Goal: Information Seeking & Learning: Learn about a topic

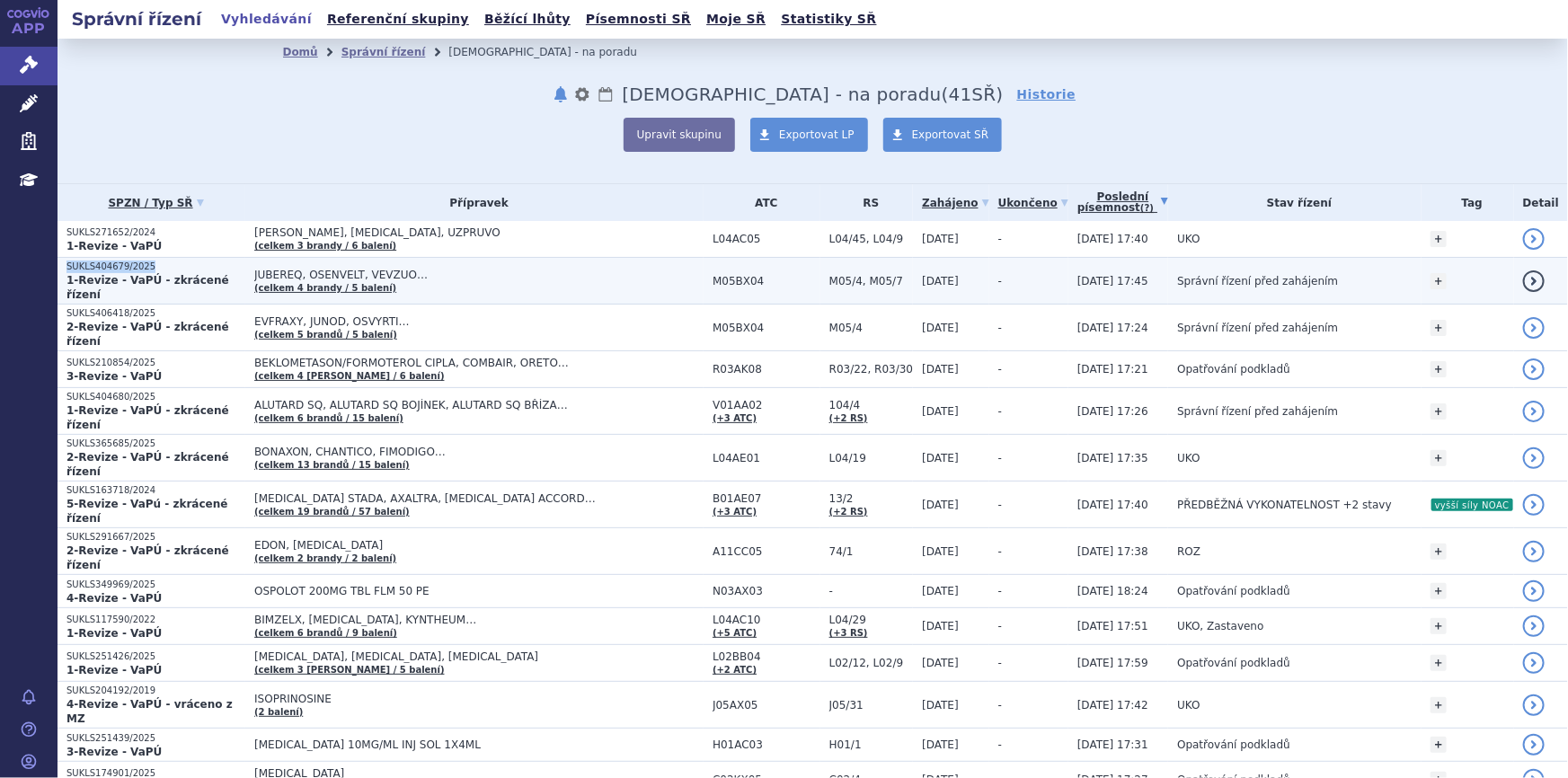
drag, startPoint x: 144, startPoint y: 271, endPoint x: 62, endPoint y: 270, distance: 82.0
click at [62, 270] on td "SUKLS404679/2025 1-Revize - VaPÚ - zkrácené řízení" at bounding box center [151, 281] width 188 height 47
copy p "SUKLS404679/2025"
drag, startPoint x: 729, startPoint y: 273, endPoint x: 745, endPoint y: 280, distance: 17.5
click at [745, 280] on span "M05BX04" at bounding box center [766, 281] width 108 height 13
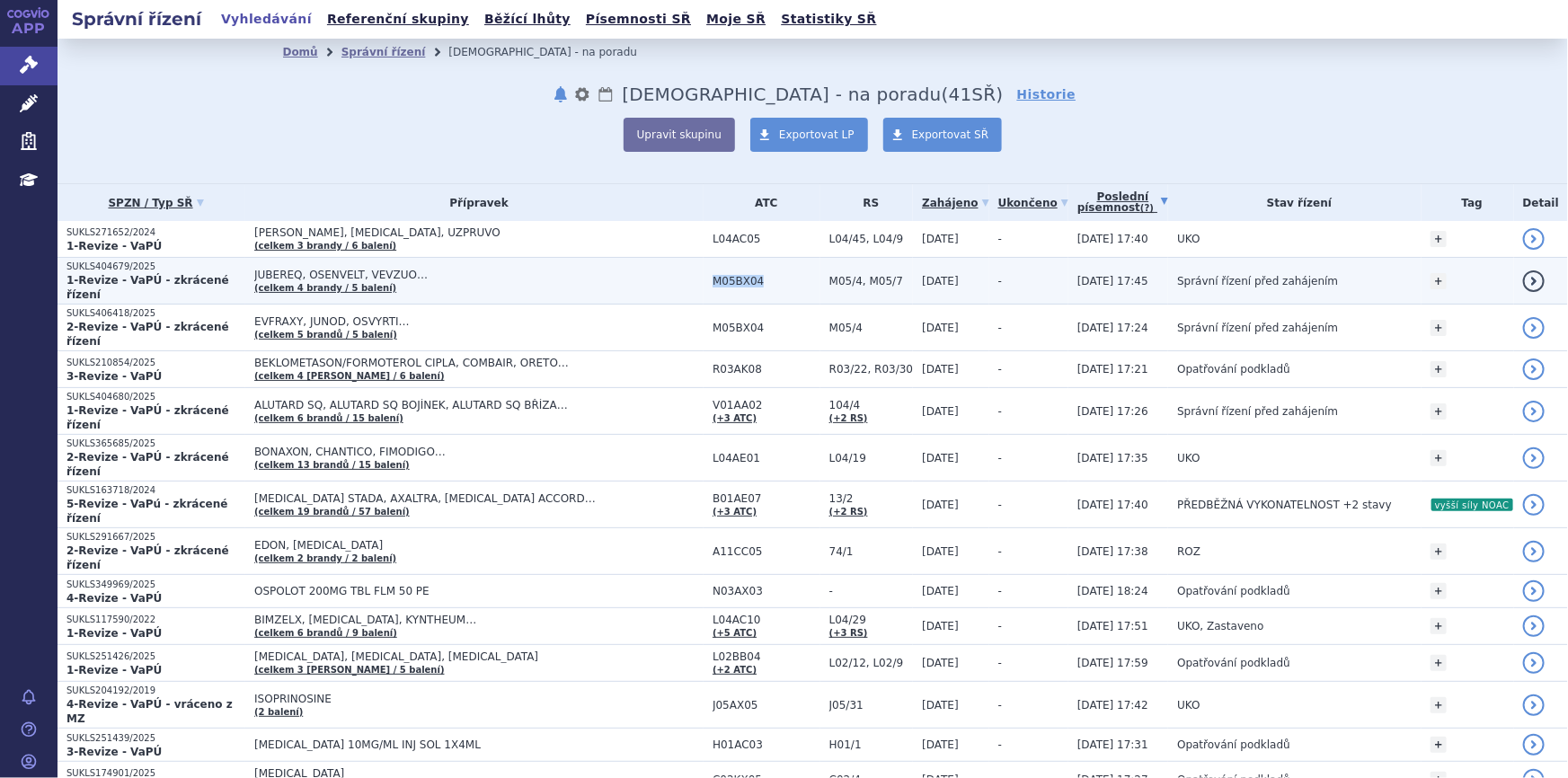
drag, startPoint x: 759, startPoint y: 274, endPoint x: 710, endPoint y: 277, distance: 49.1
click at [710, 277] on td "M05BX04" at bounding box center [762, 281] width 117 height 47
copy span "M05BX04"
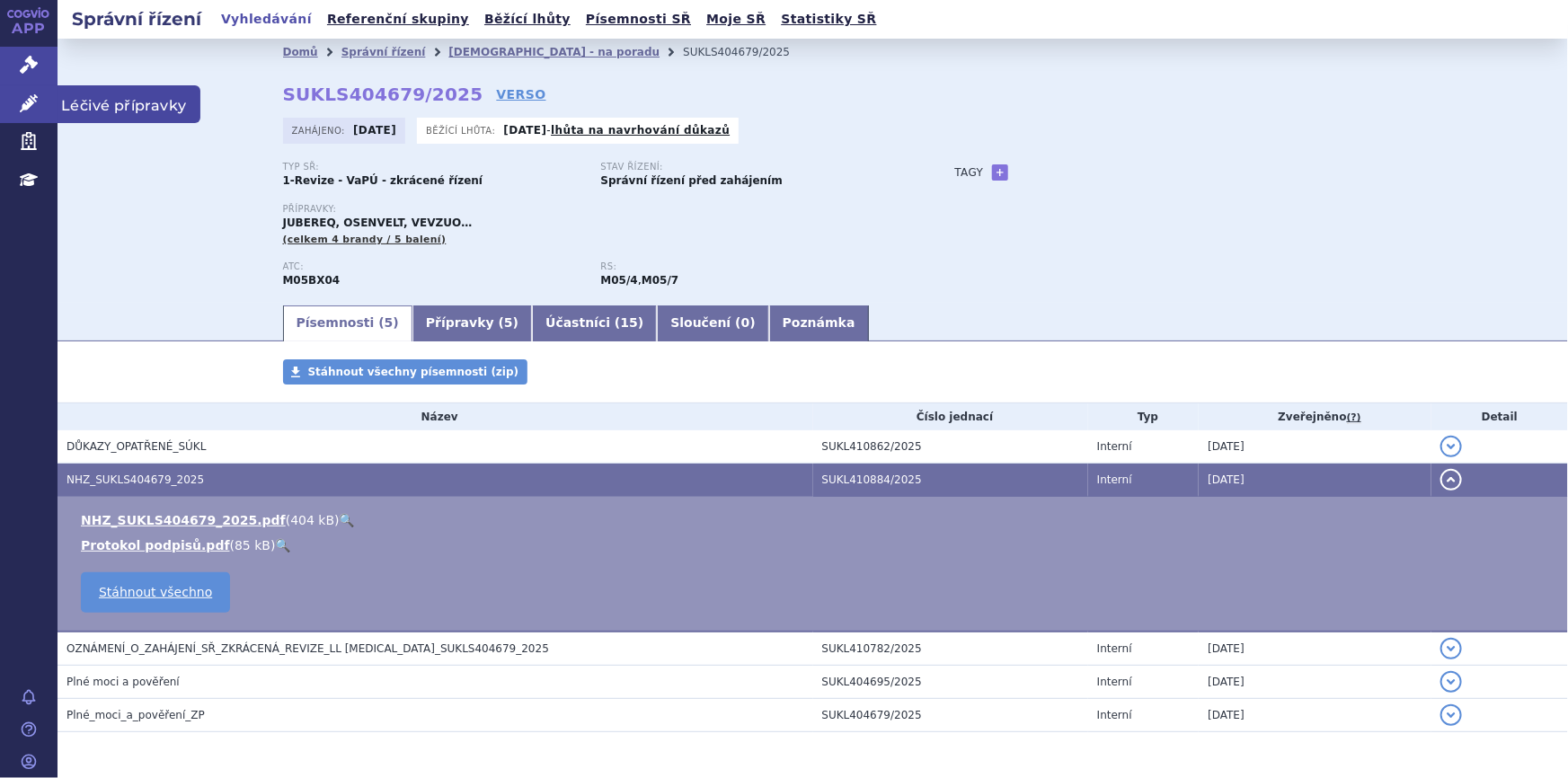
click at [35, 93] on link "Léčivé přípravky" at bounding box center [29, 105] width 58 height 38
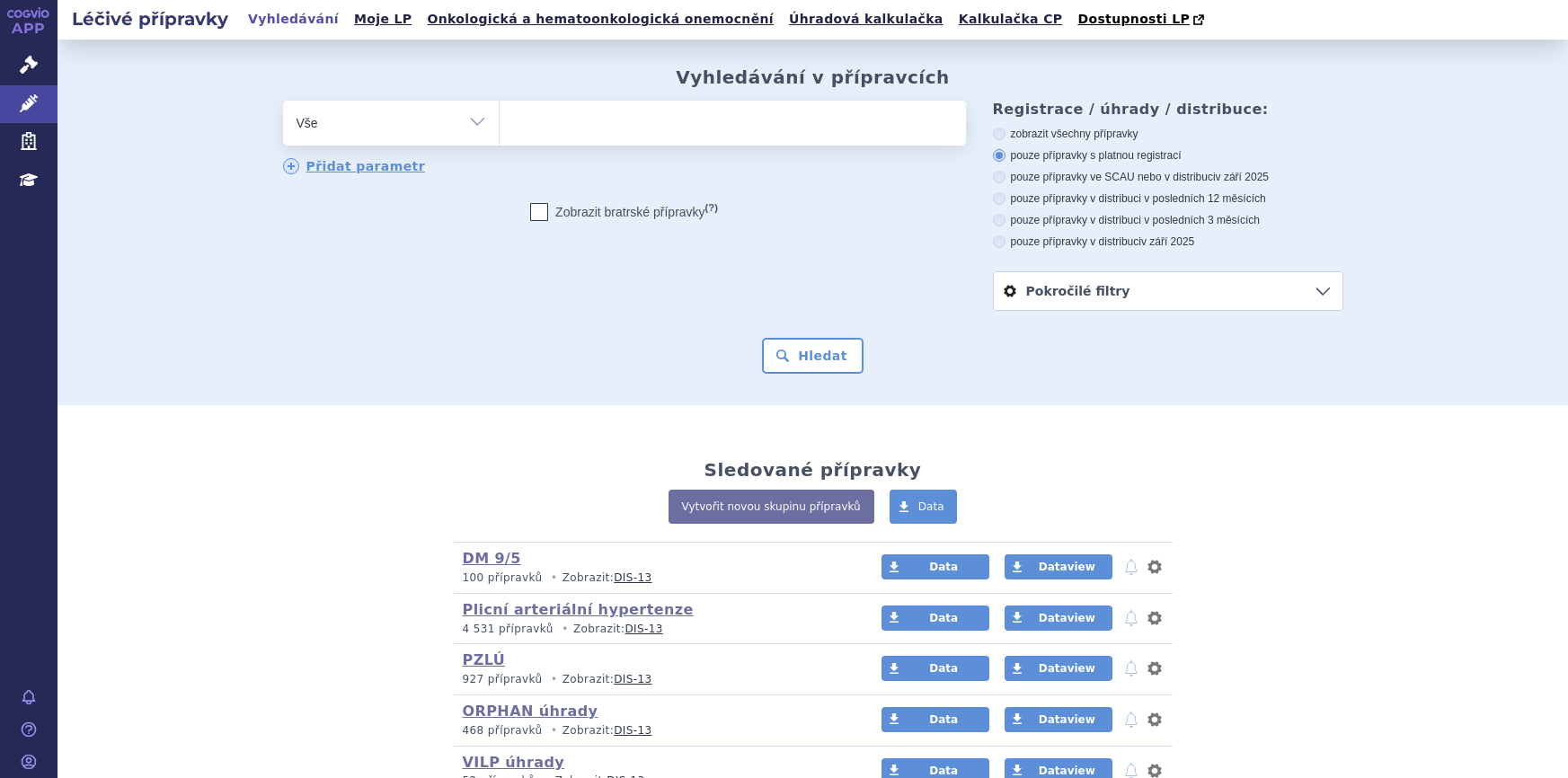
click at [677, 117] on ul at bounding box center [732, 120] width 466 height 38
click at [500, 117] on select at bounding box center [499, 123] width 1 height 45
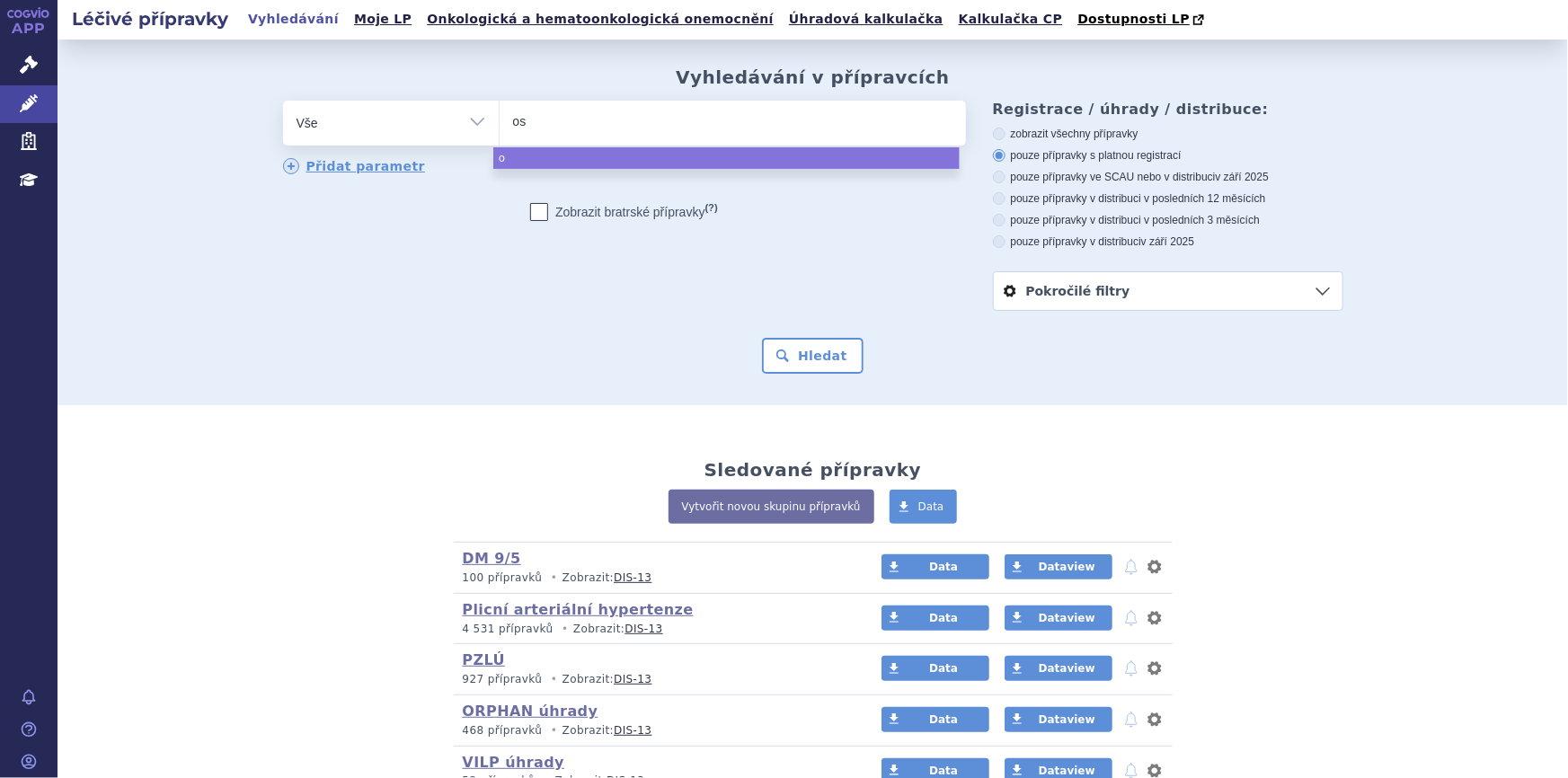
type input "ose"
type input "osen"
type input "osenv"
type input "osenvel"
type input "osenvelt"
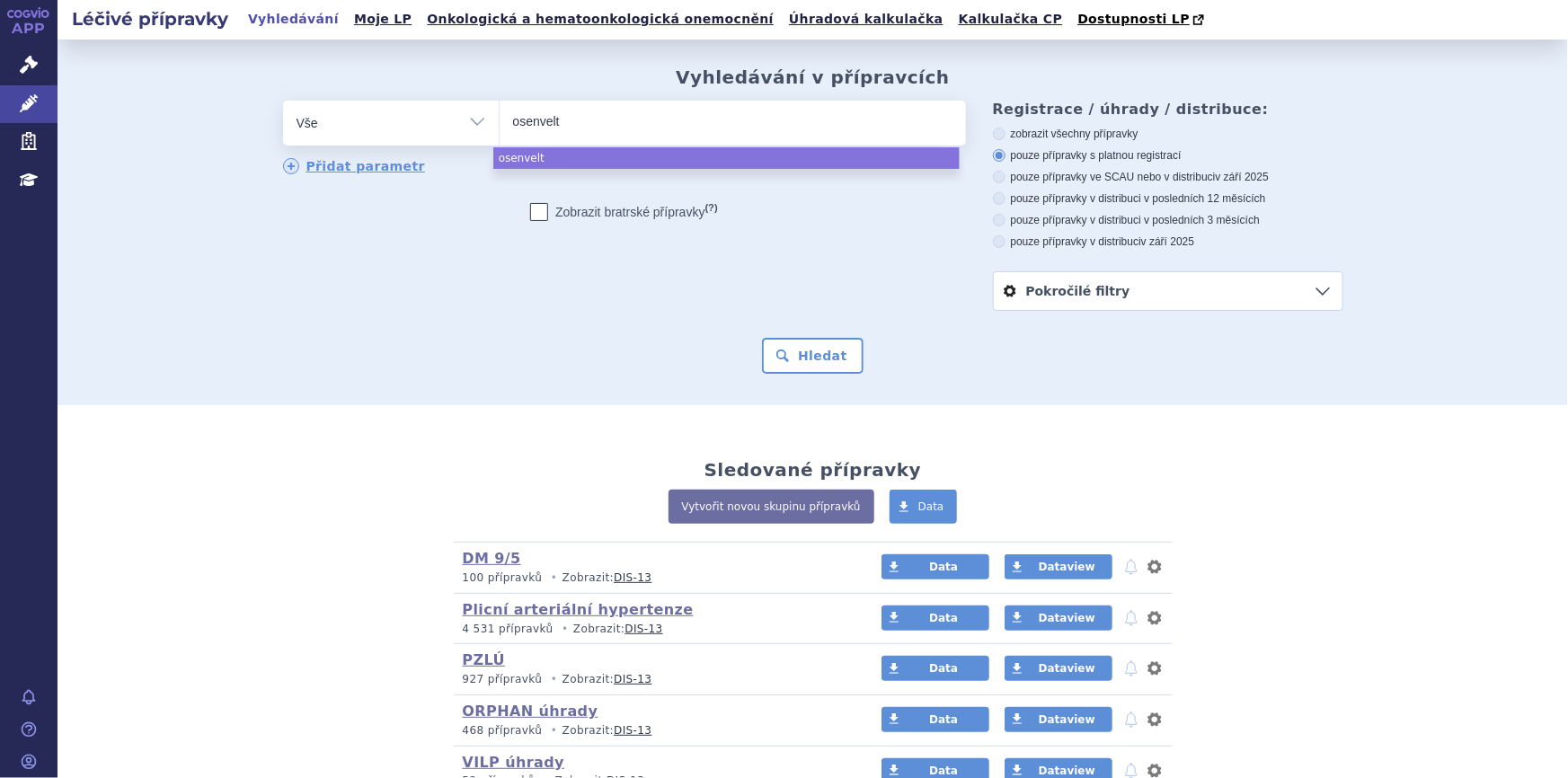
select select "osenvelt"
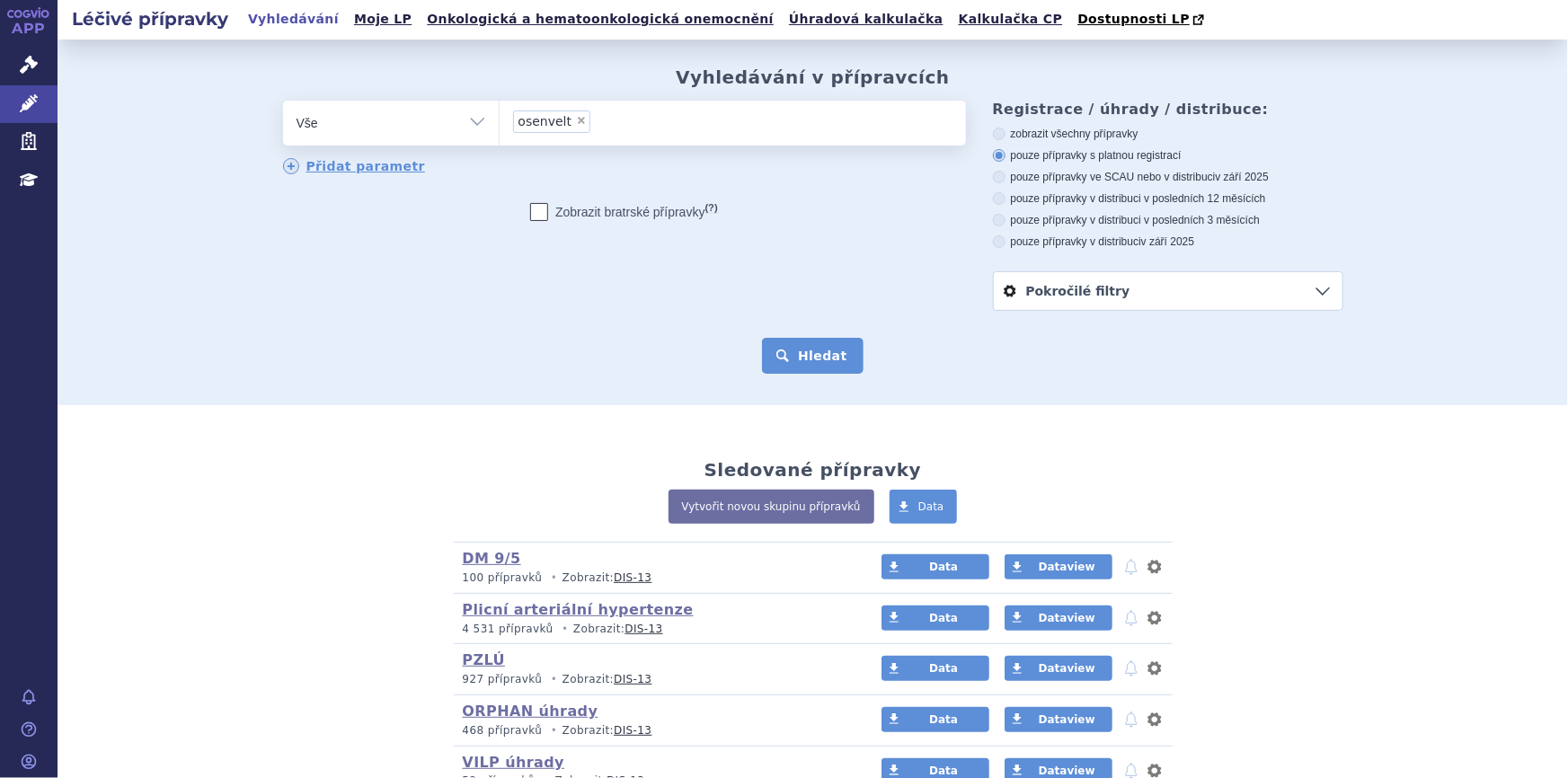
click at [821, 371] on button "Hledat" at bounding box center [812, 356] width 102 height 36
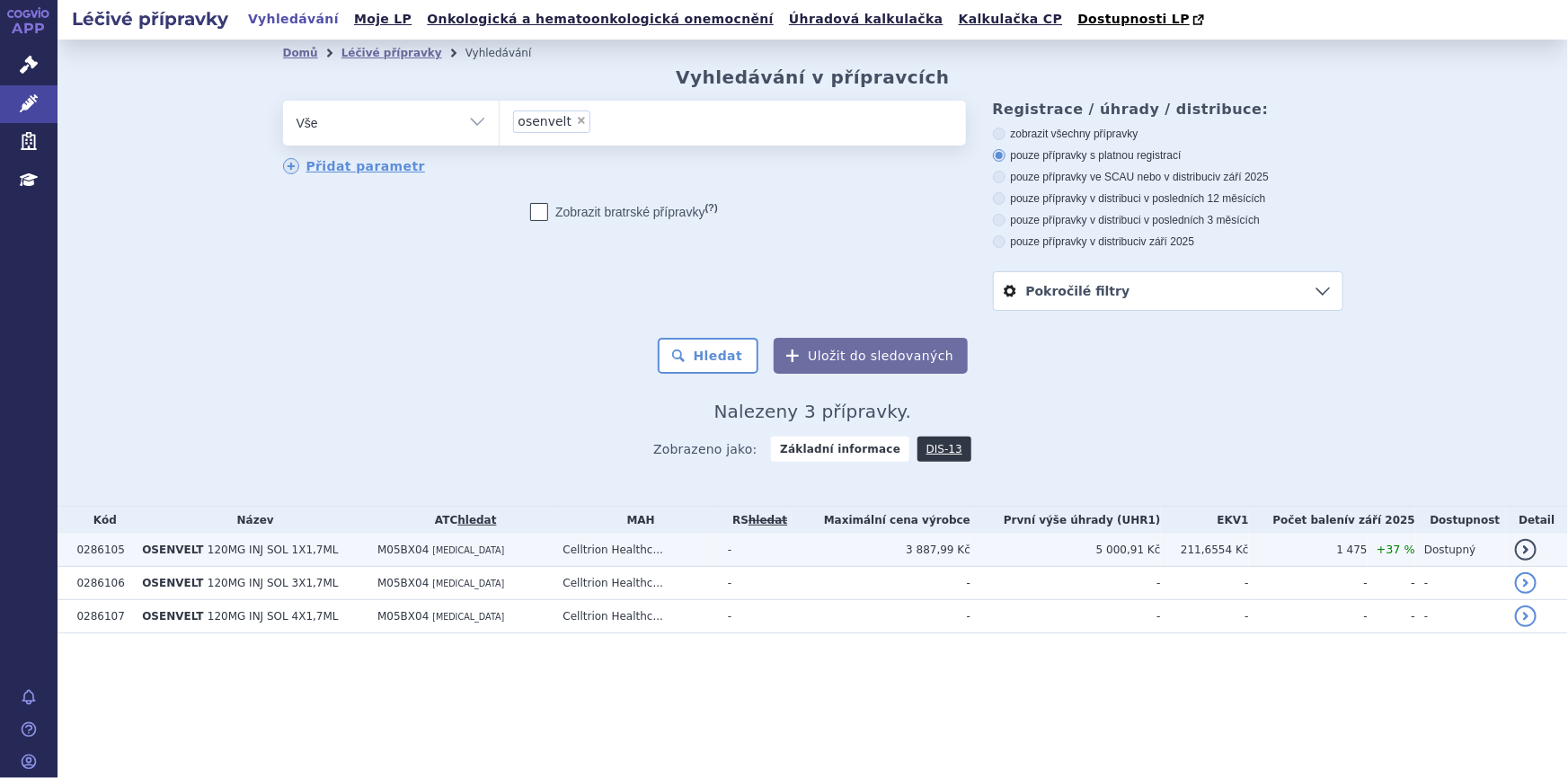
click at [718, 557] on td "Celltrion Healthc..." at bounding box center [636, 550] width 164 height 33
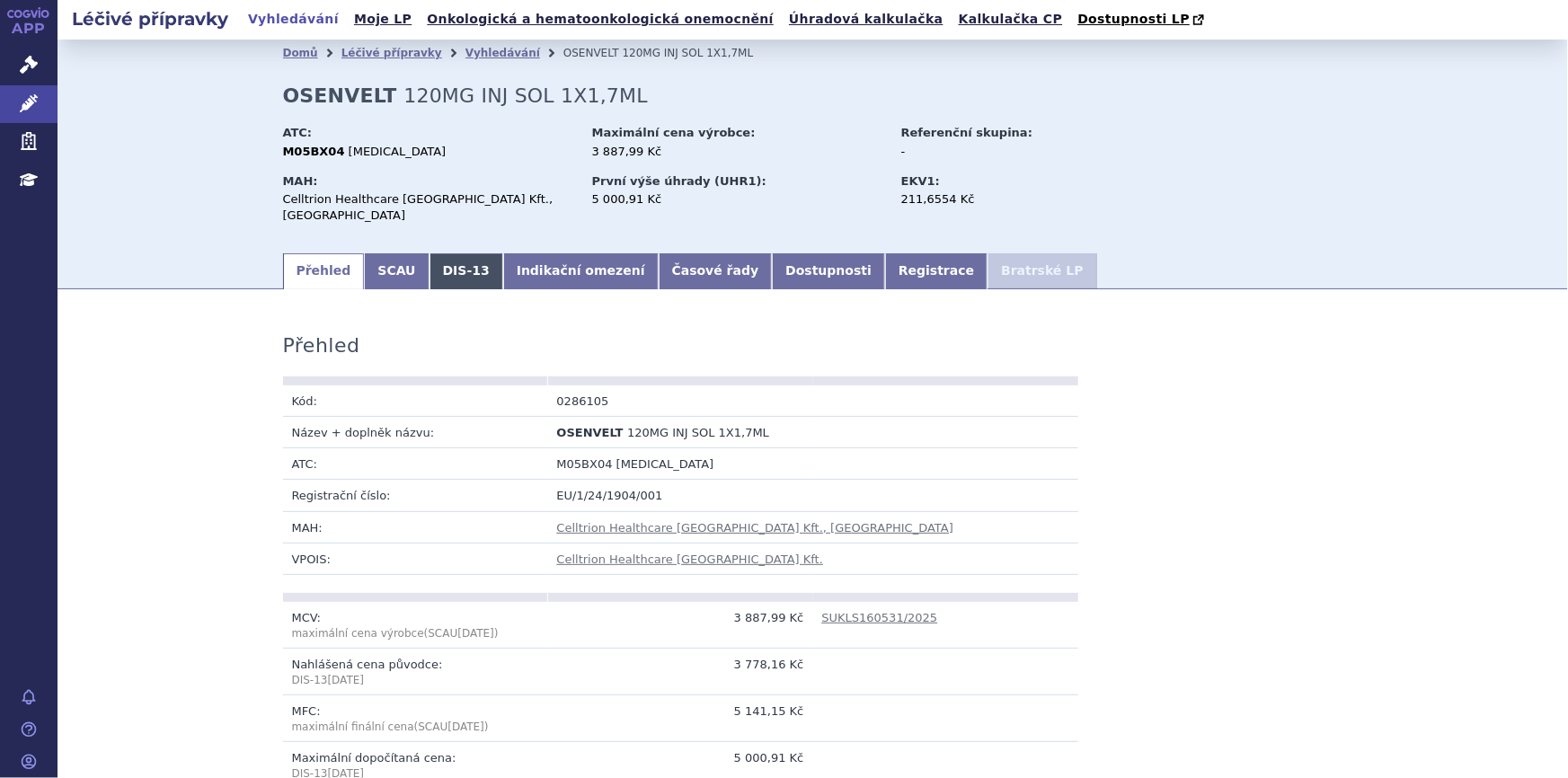
click at [446, 270] on link "DIS-13" at bounding box center [466, 271] width 74 height 36
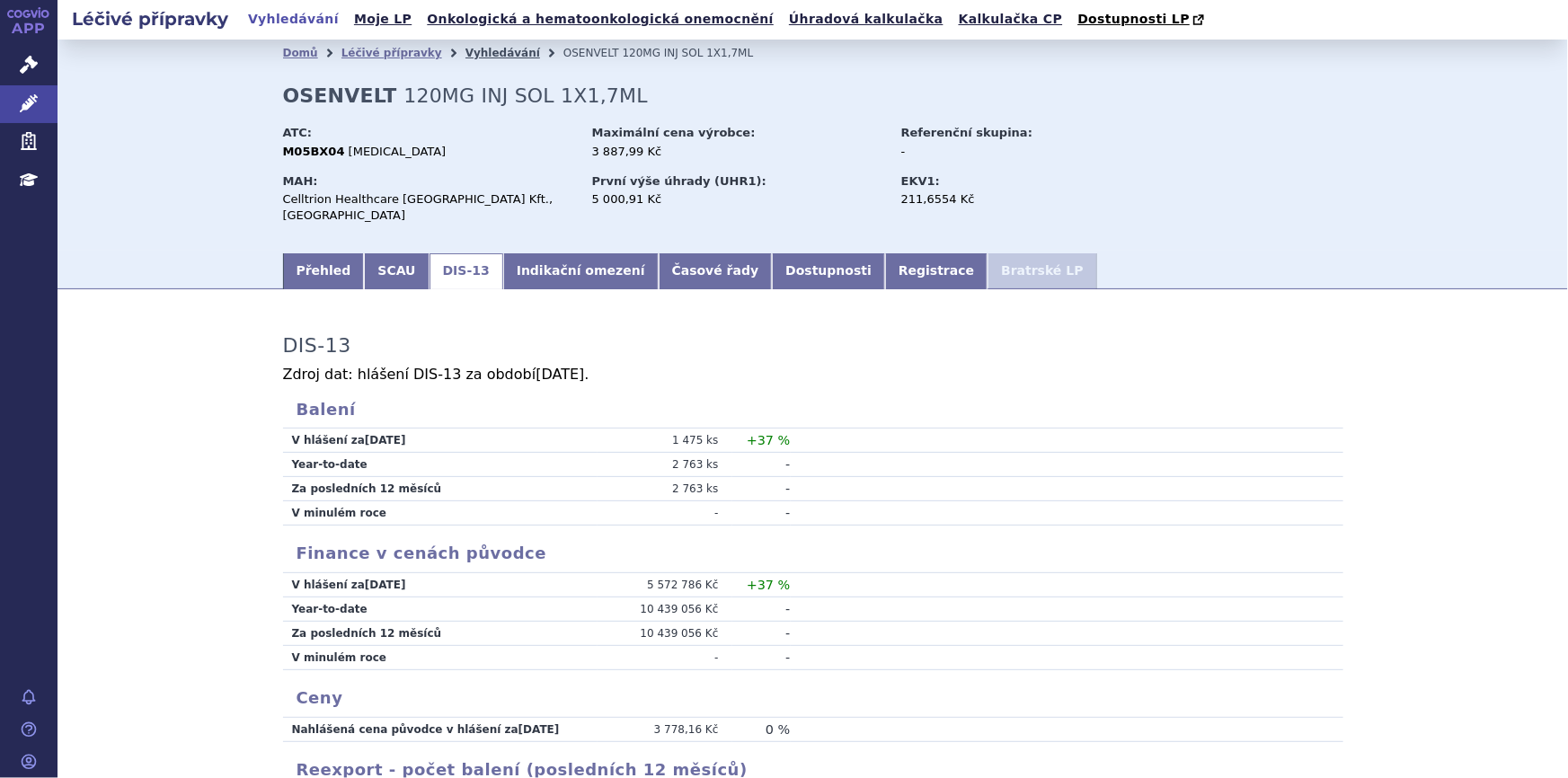
click at [465, 56] on link "Vyhledávání" at bounding box center [502, 53] width 75 height 13
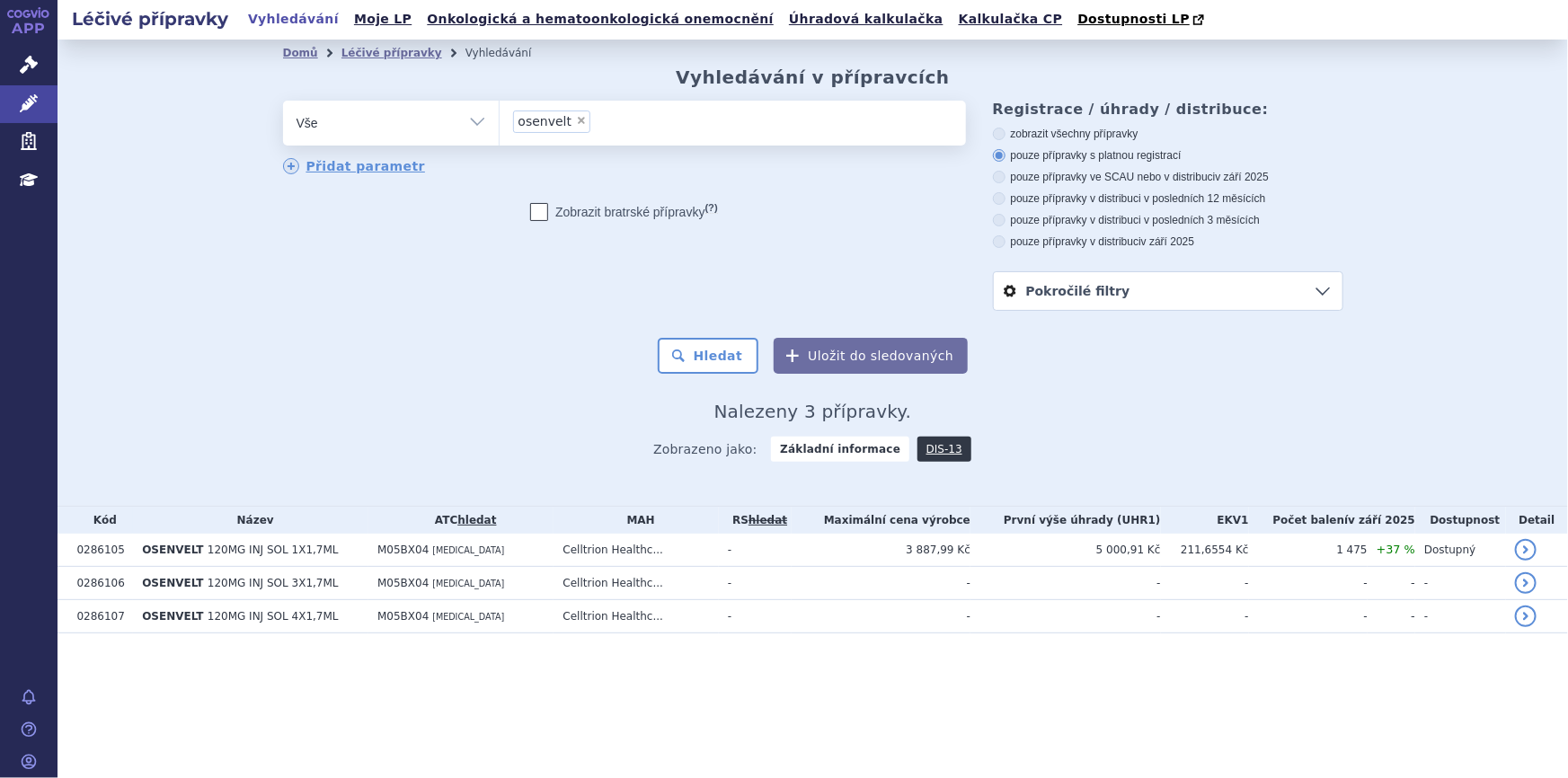
click at [616, 133] on ul "× osenvelt" at bounding box center [732, 121] width 466 height 40
click at [500, 133] on select "osenvelt" at bounding box center [499, 123] width 1 height 45
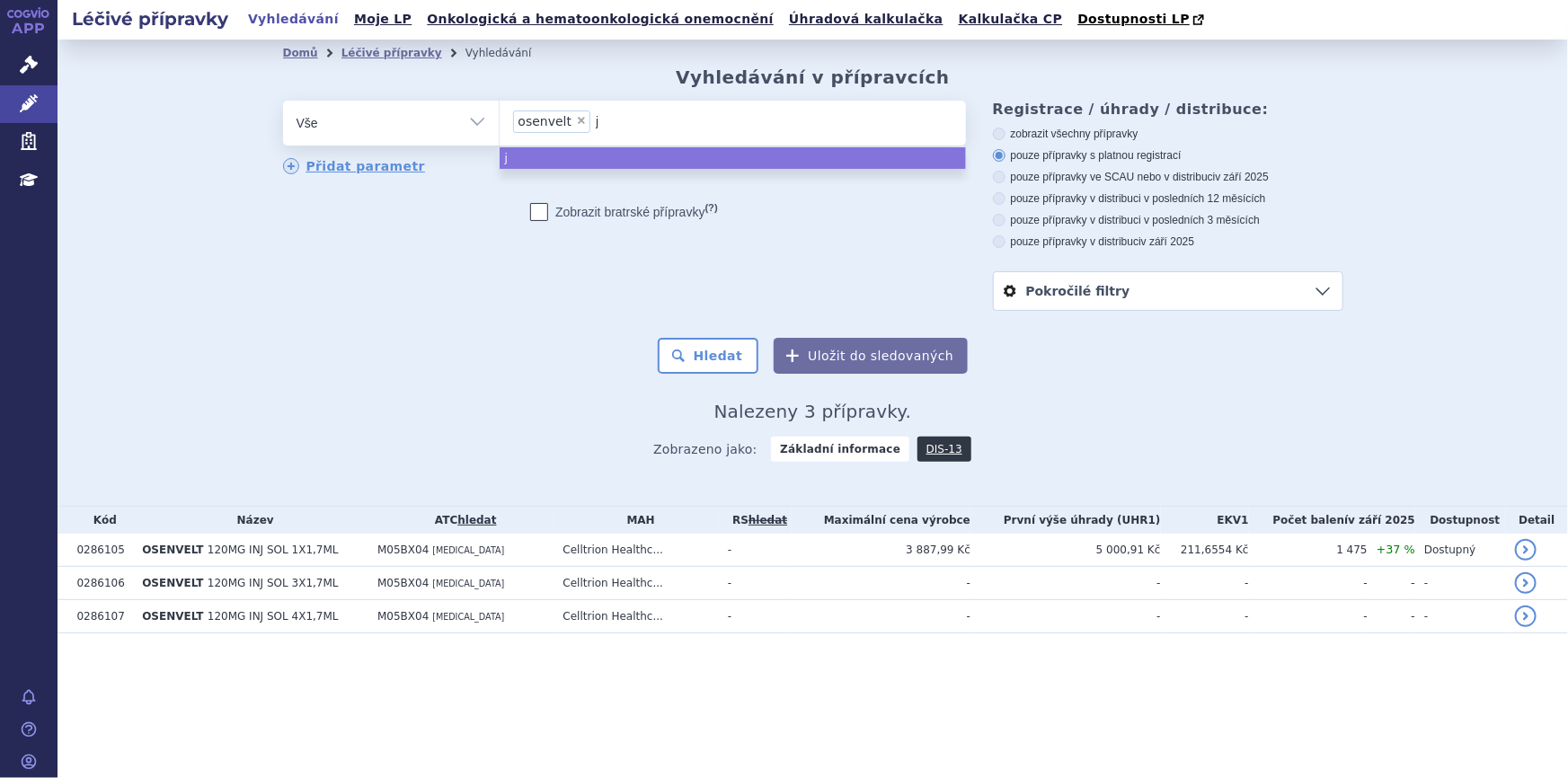
type input "ju"
type input "jub"
type input "jube"
type input "jubere"
type input "jubereq"
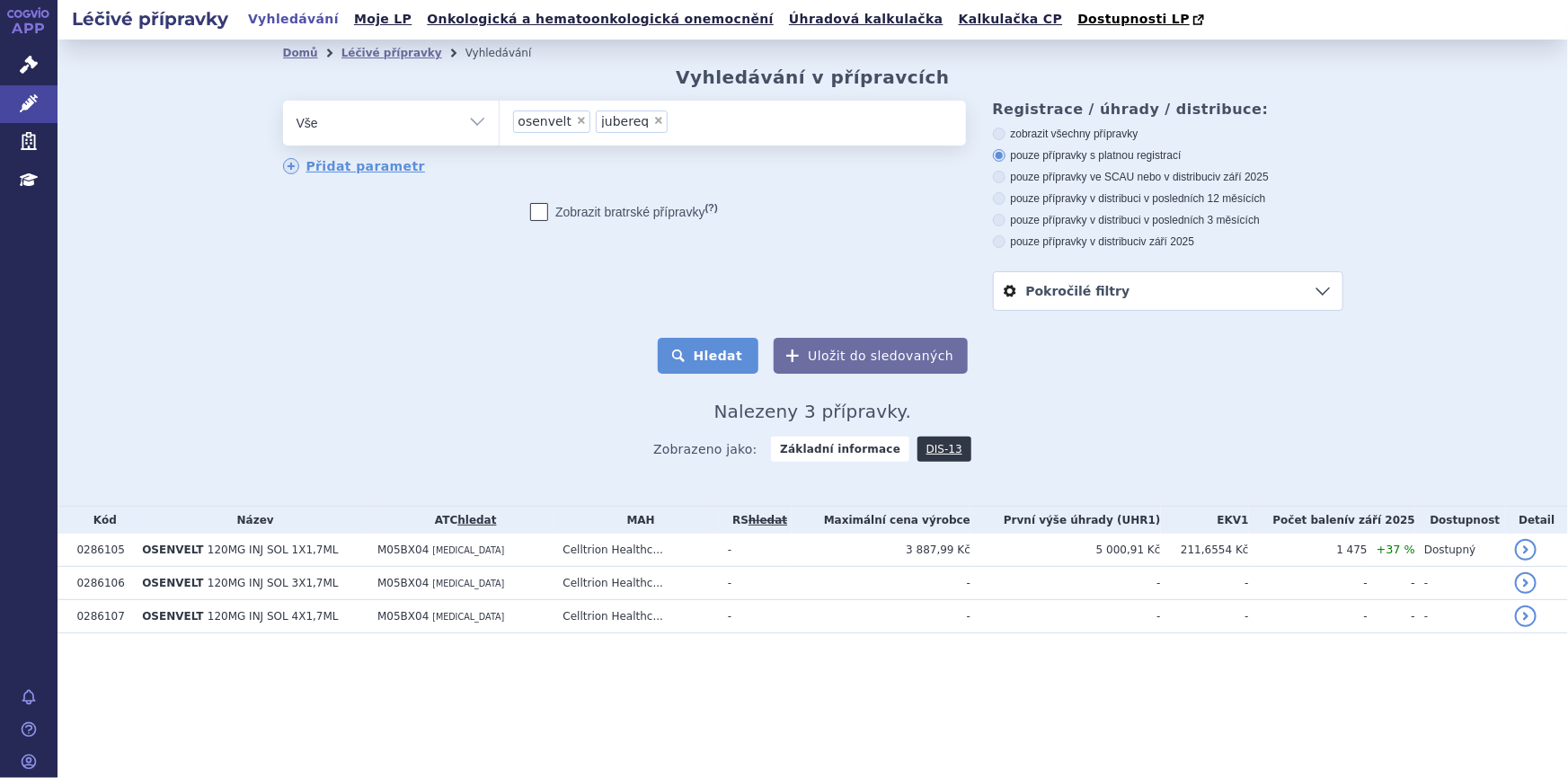
click at [743, 356] on button "Hledat" at bounding box center [709, 356] width 102 height 36
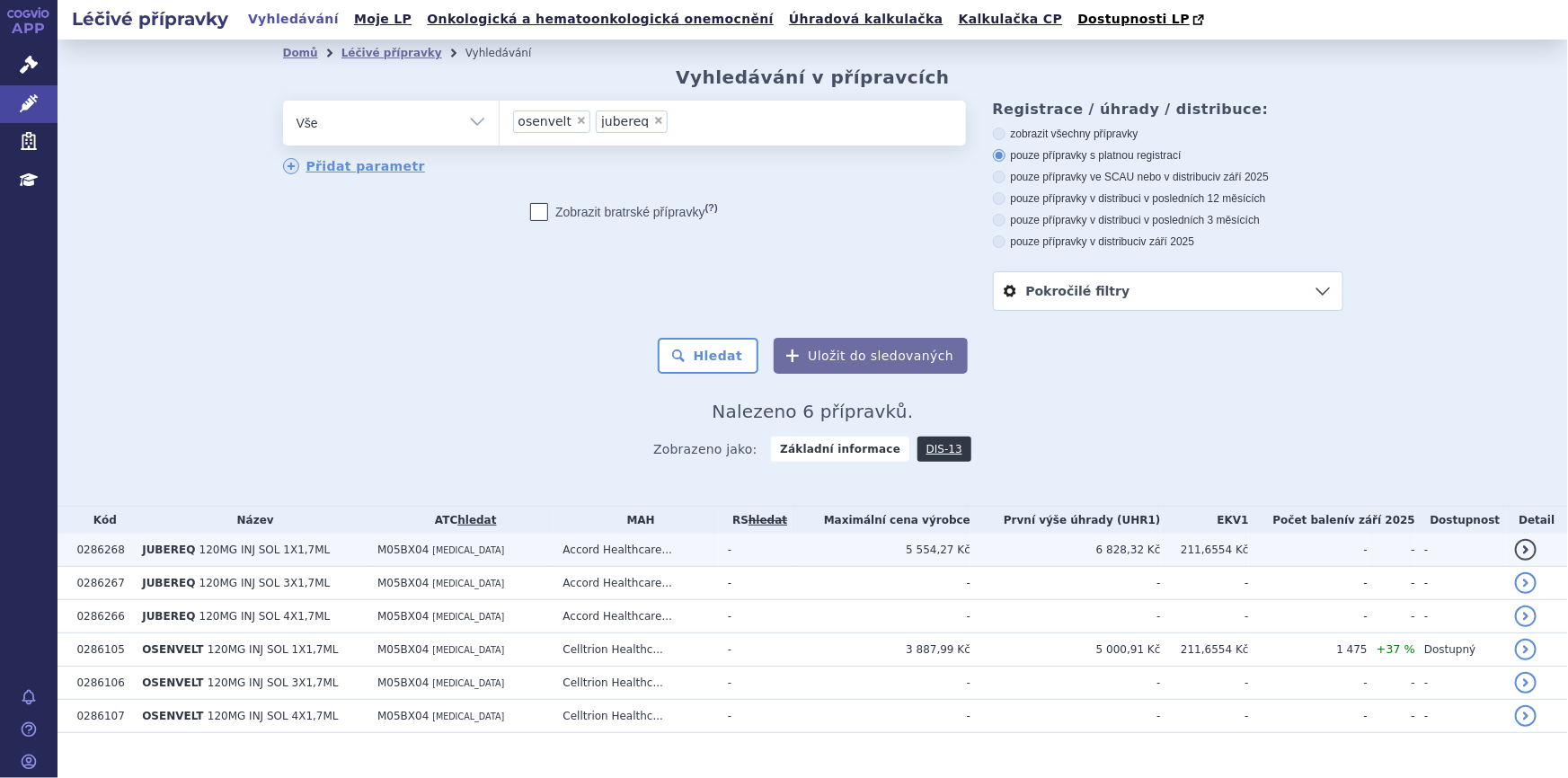
click at [894, 550] on td "5 554,27 Kč" at bounding box center [881, 550] width 179 height 33
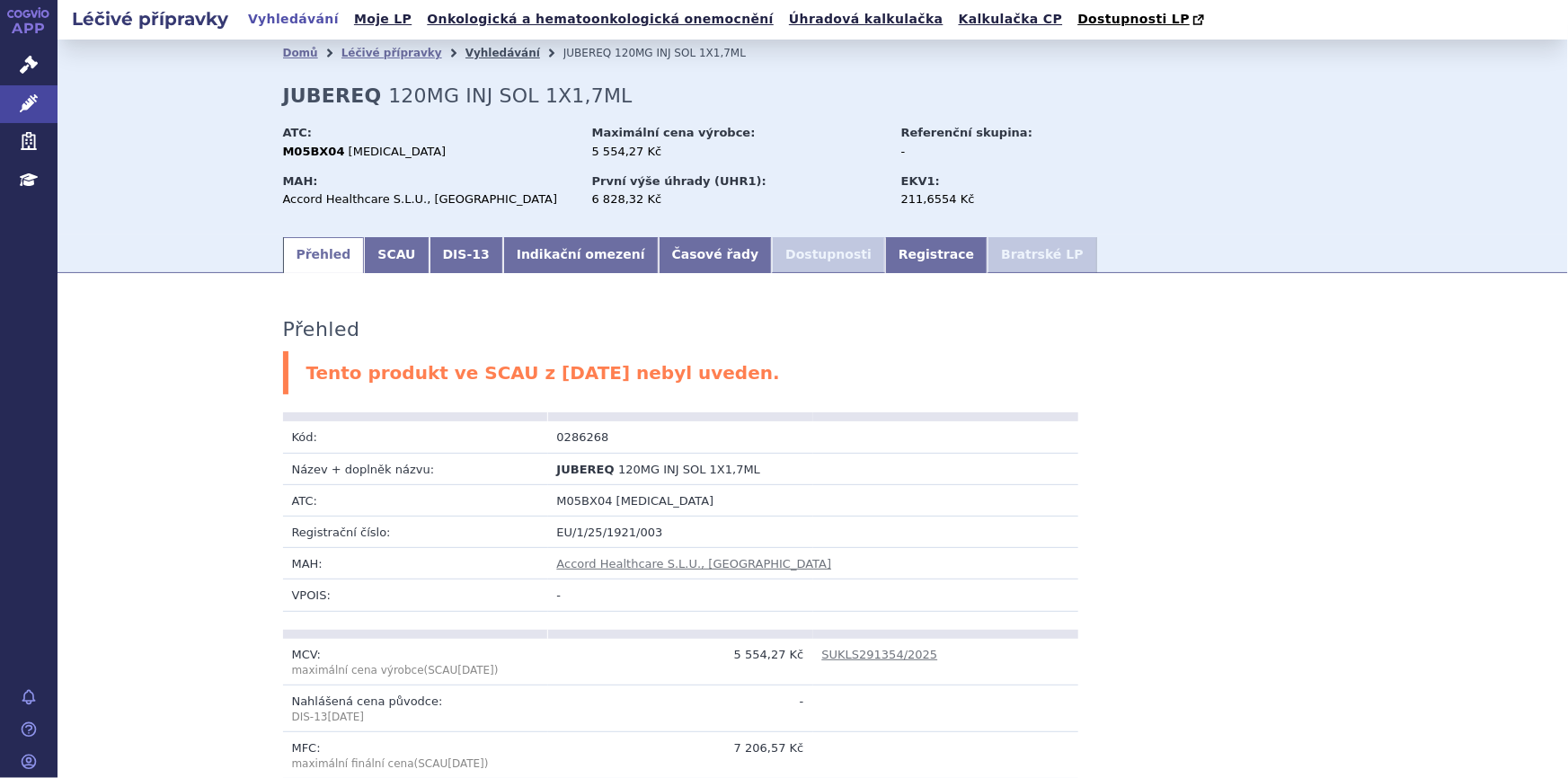
click at [475, 54] on link "Vyhledávání" at bounding box center [502, 53] width 75 height 13
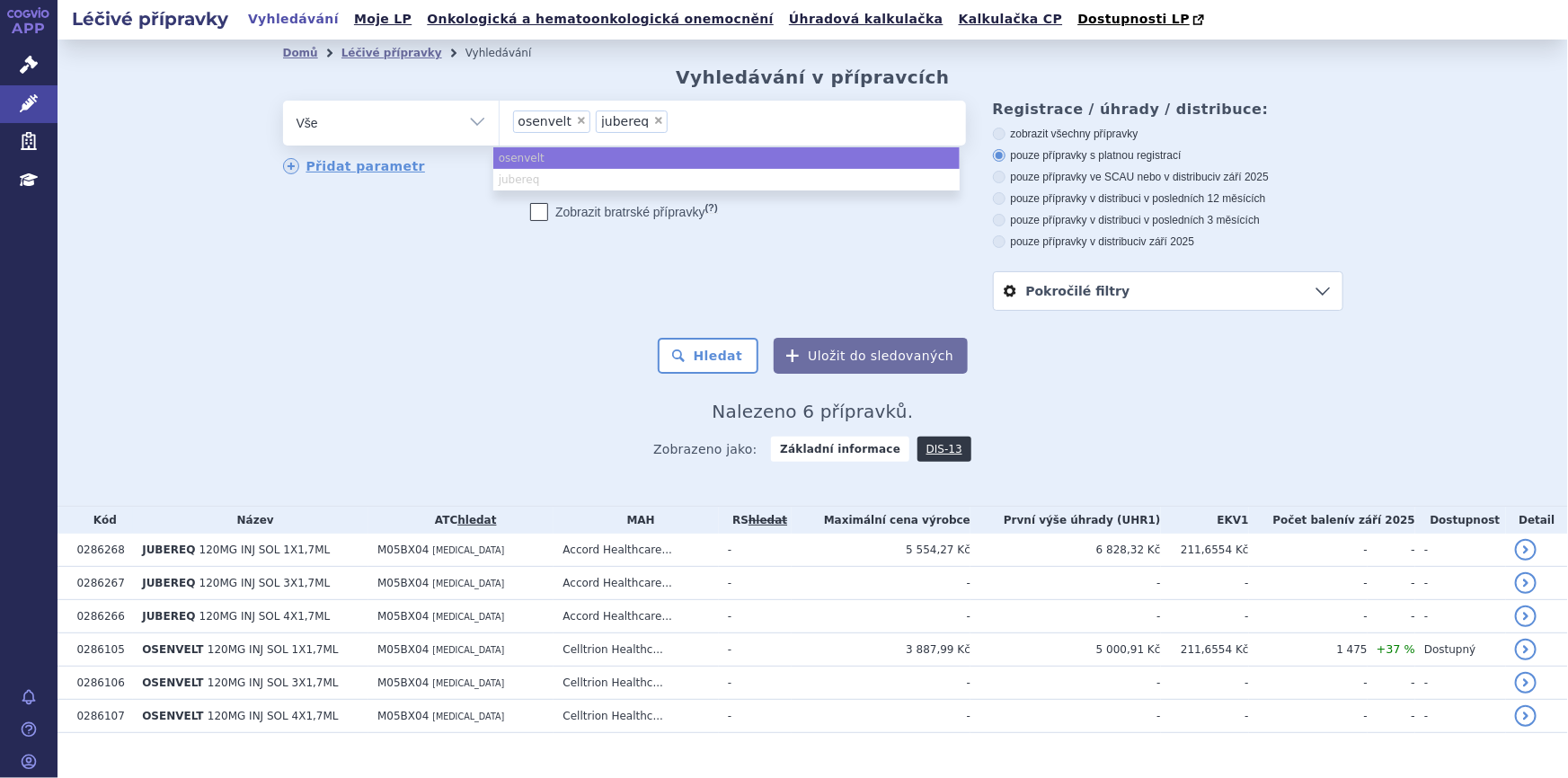
type input "0286311"
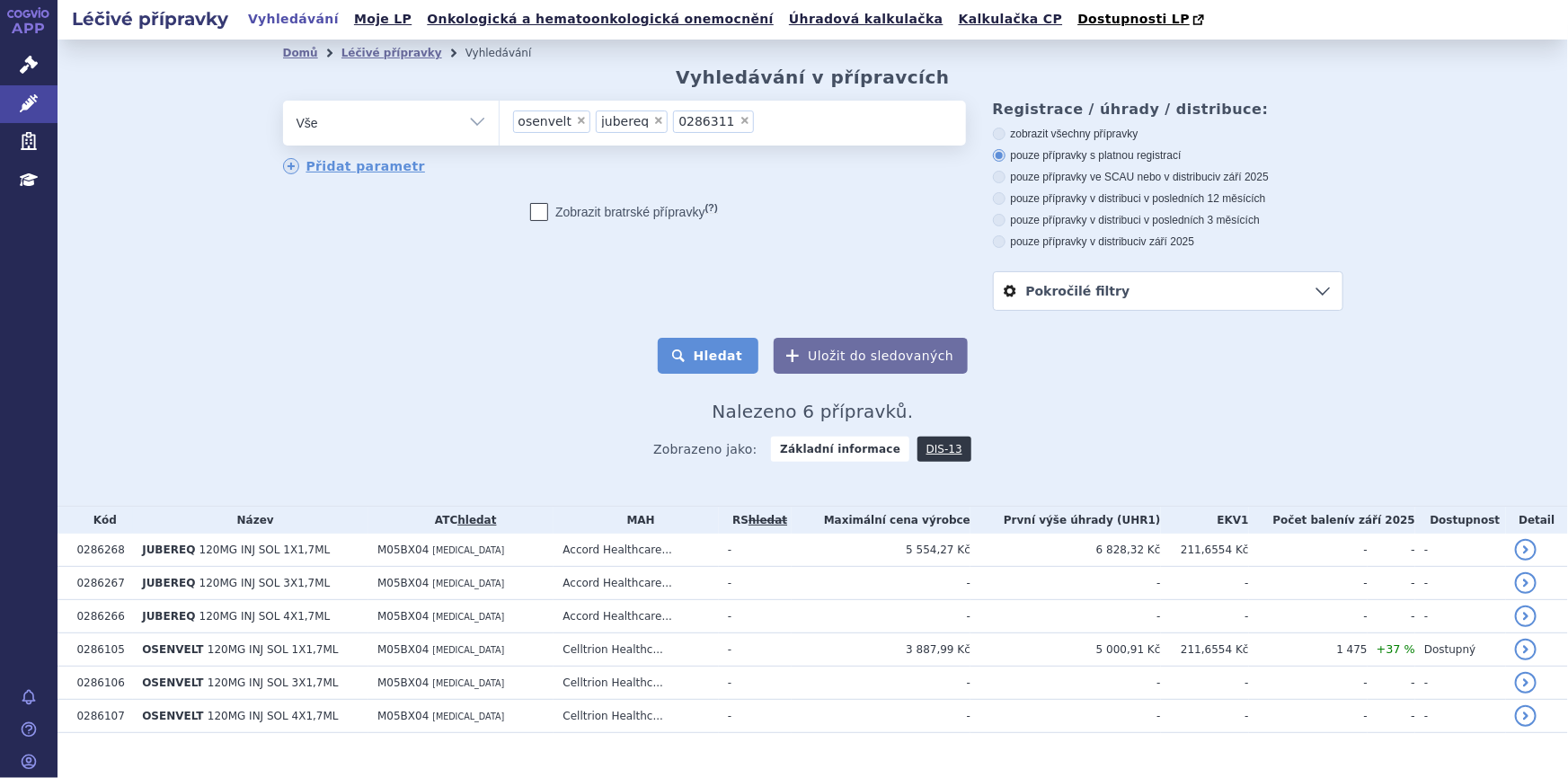
click at [712, 354] on button "Hledat" at bounding box center [709, 356] width 102 height 36
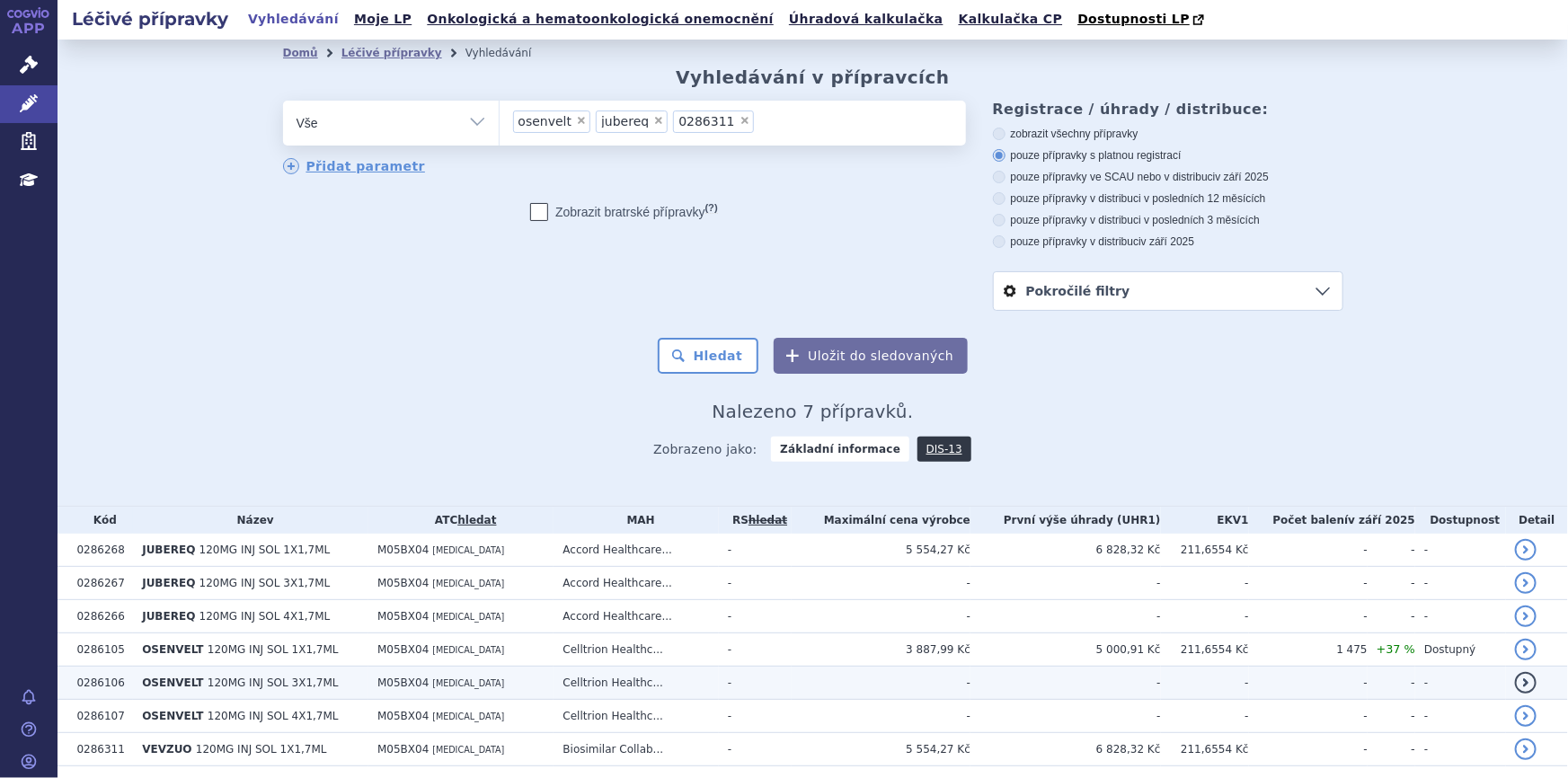
scroll to position [60, 0]
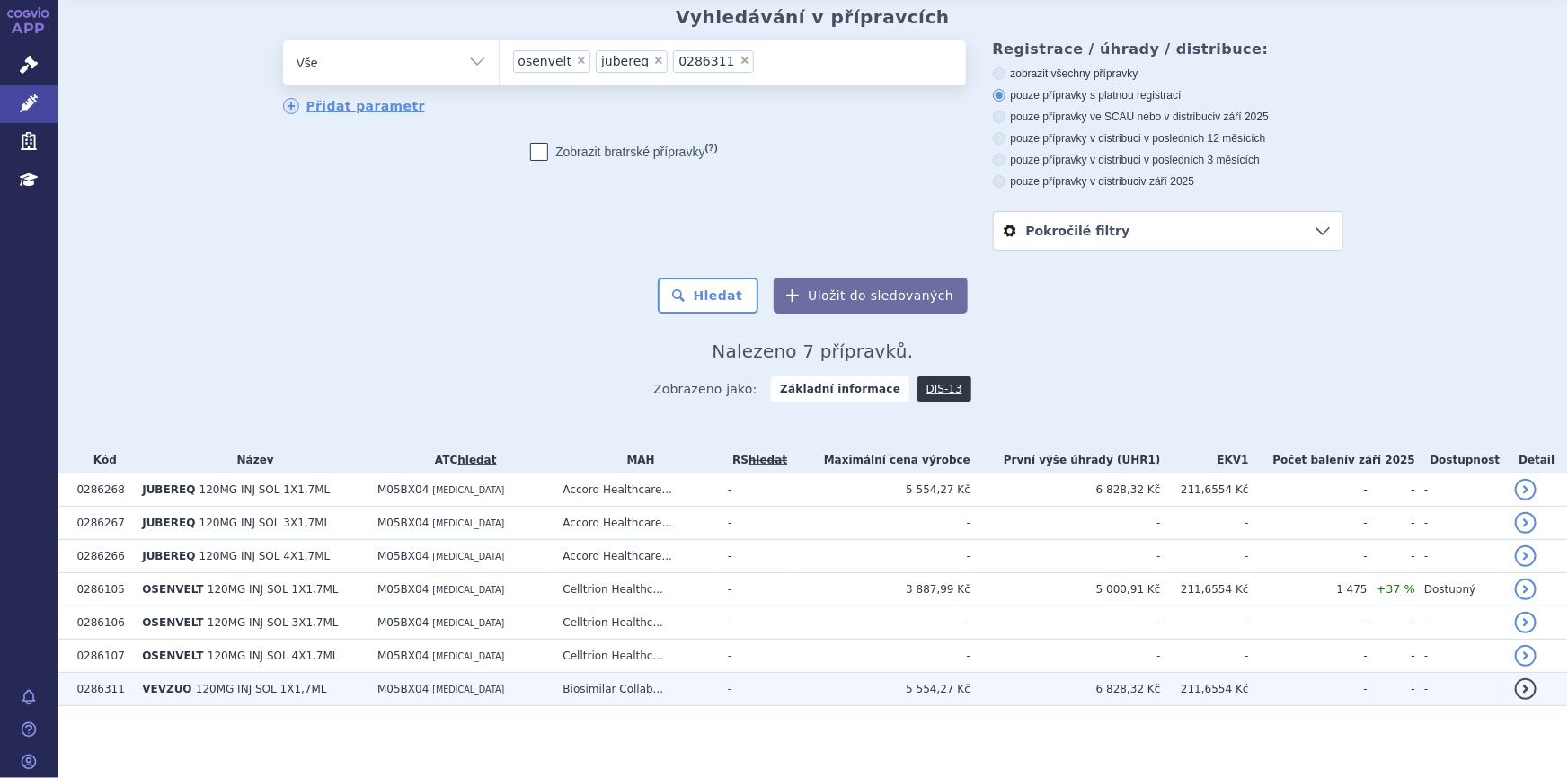
click at [279, 683] on span "120MG INJ SOL 1X1,7ML" at bounding box center [261, 690] width 132 height 13
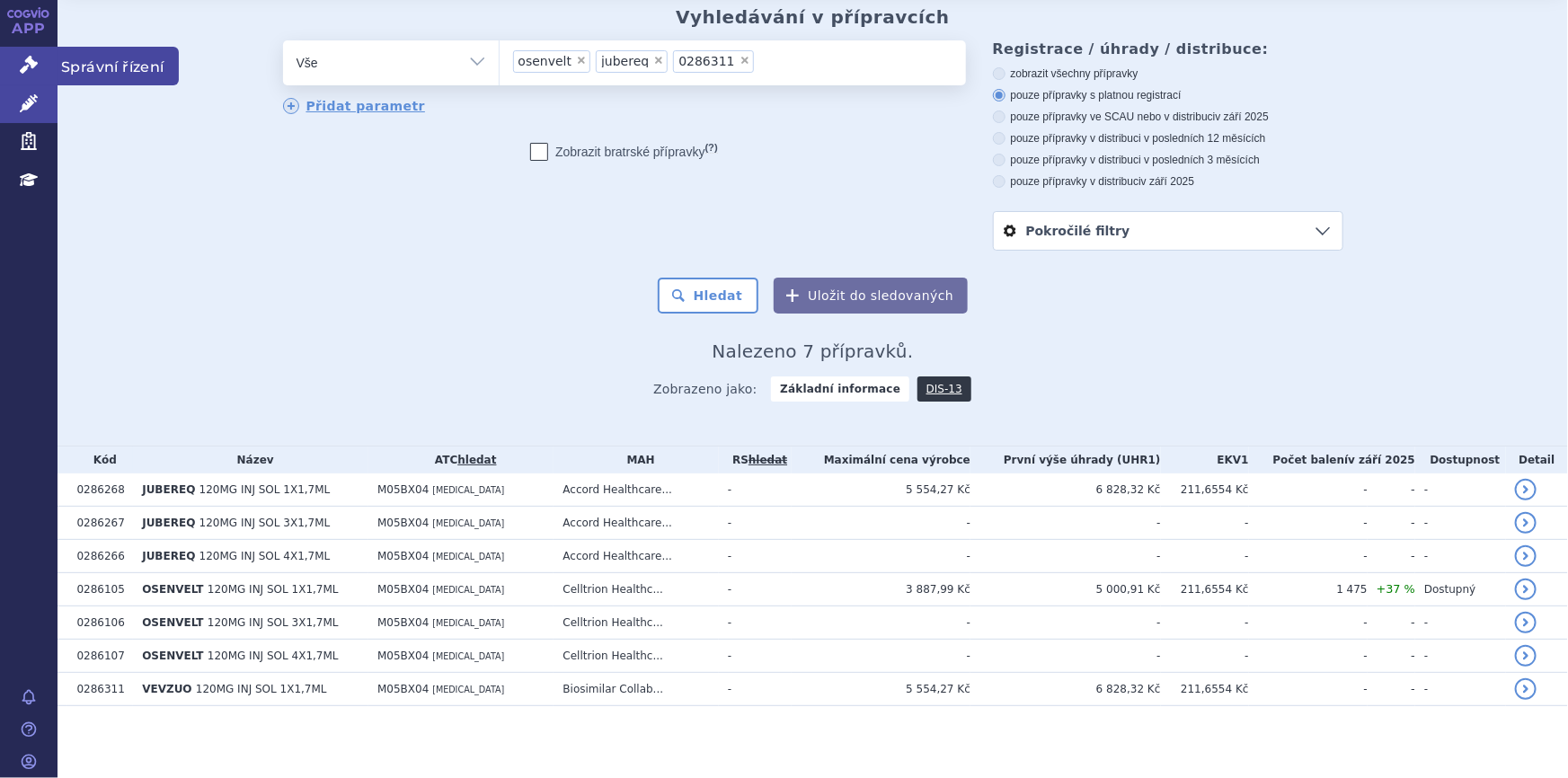
click at [36, 57] on icon at bounding box center [29, 65] width 18 height 18
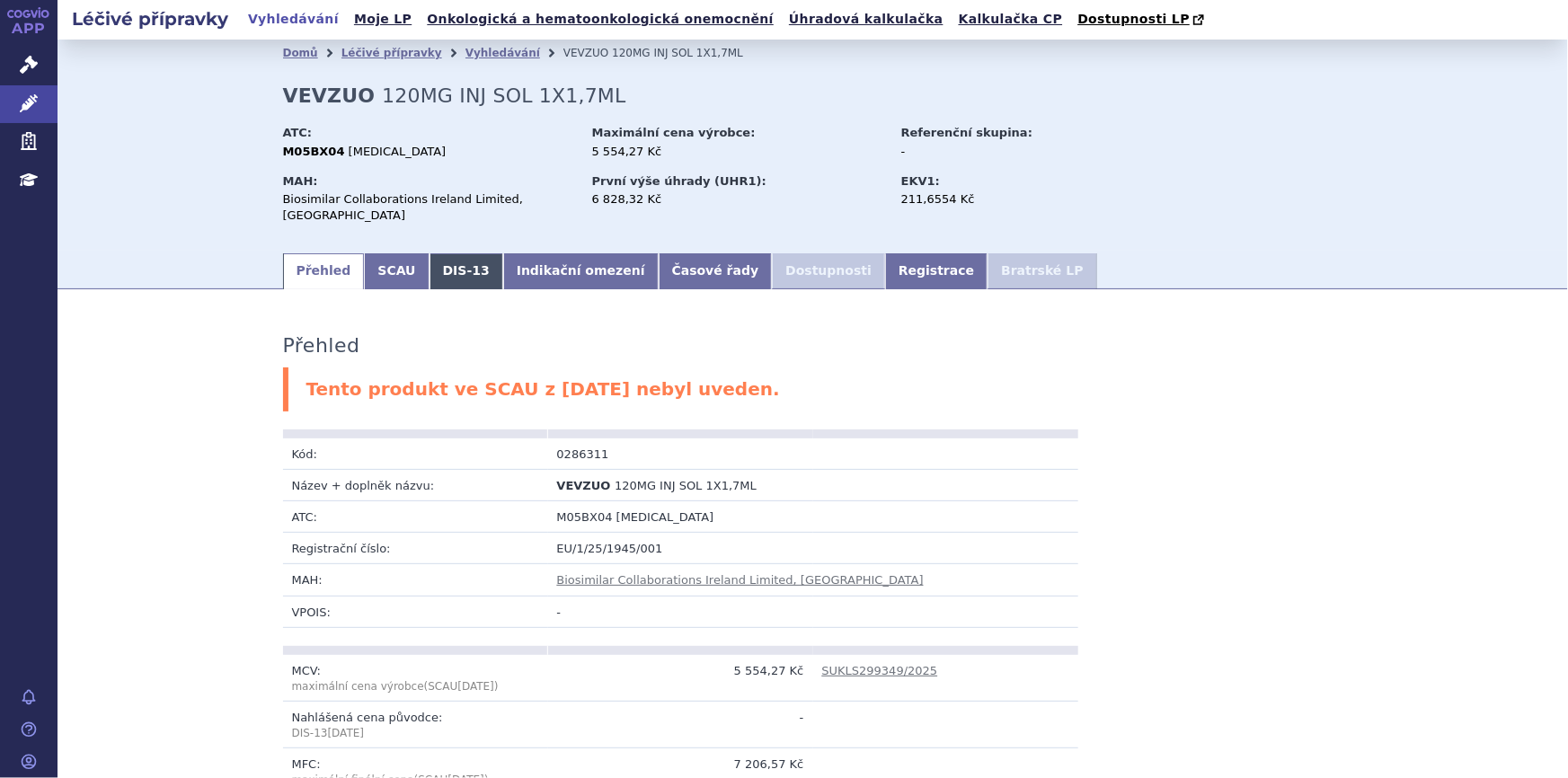
click at [434, 266] on link "DIS-13" at bounding box center [466, 271] width 74 height 36
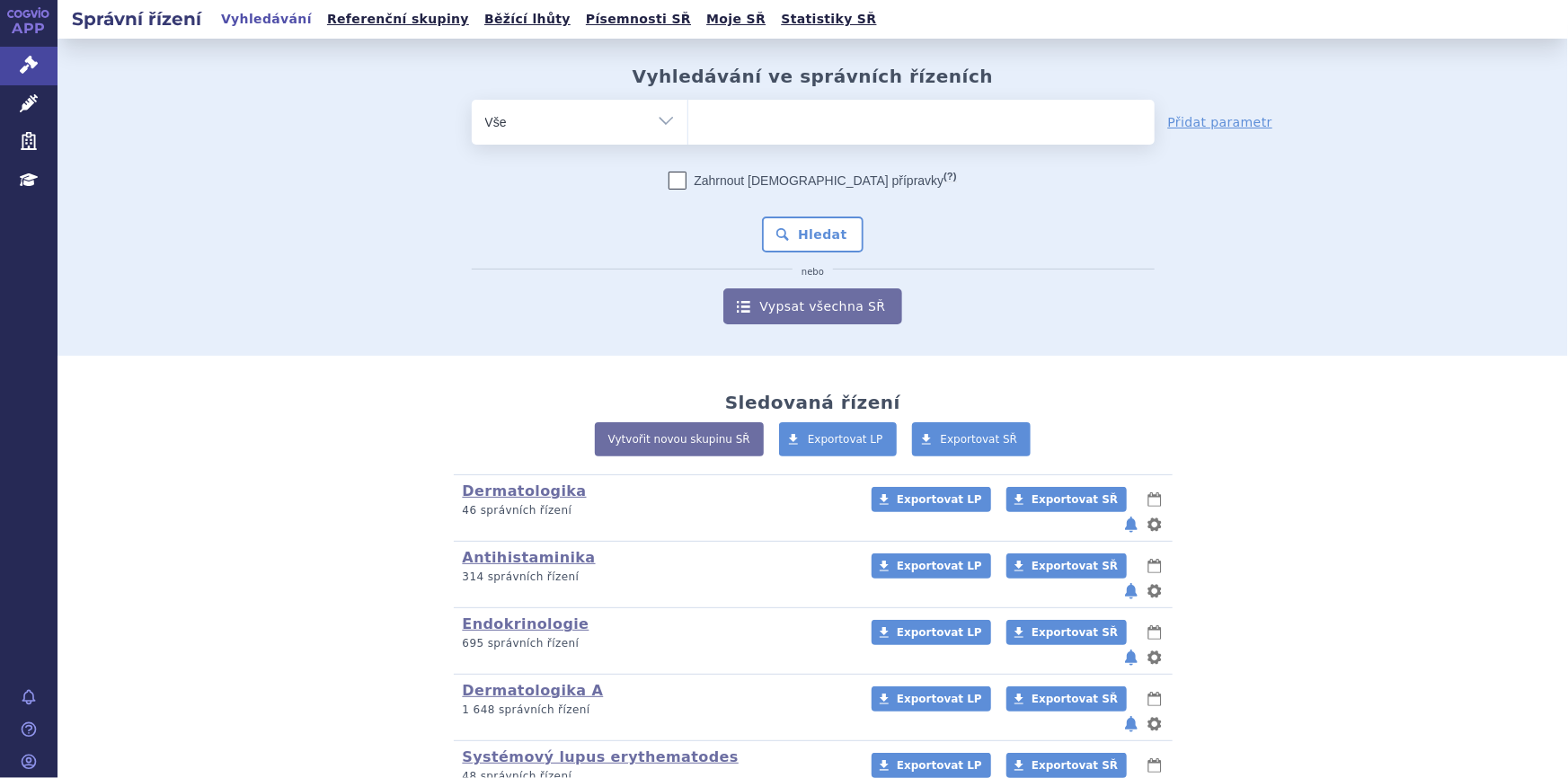
click at [712, 142] on span at bounding box center [922, 123] width 466 height 45
click at [689, 142] on select at bounding box center [688, 122] width 1 height 45
click at [712, 113] on ul at bounding box center [922, 119] width 466 height 38
click at [689, 113] on select at bounding box center [688, 122] width 1 height 45
paste input "SUKLS160531/2025"
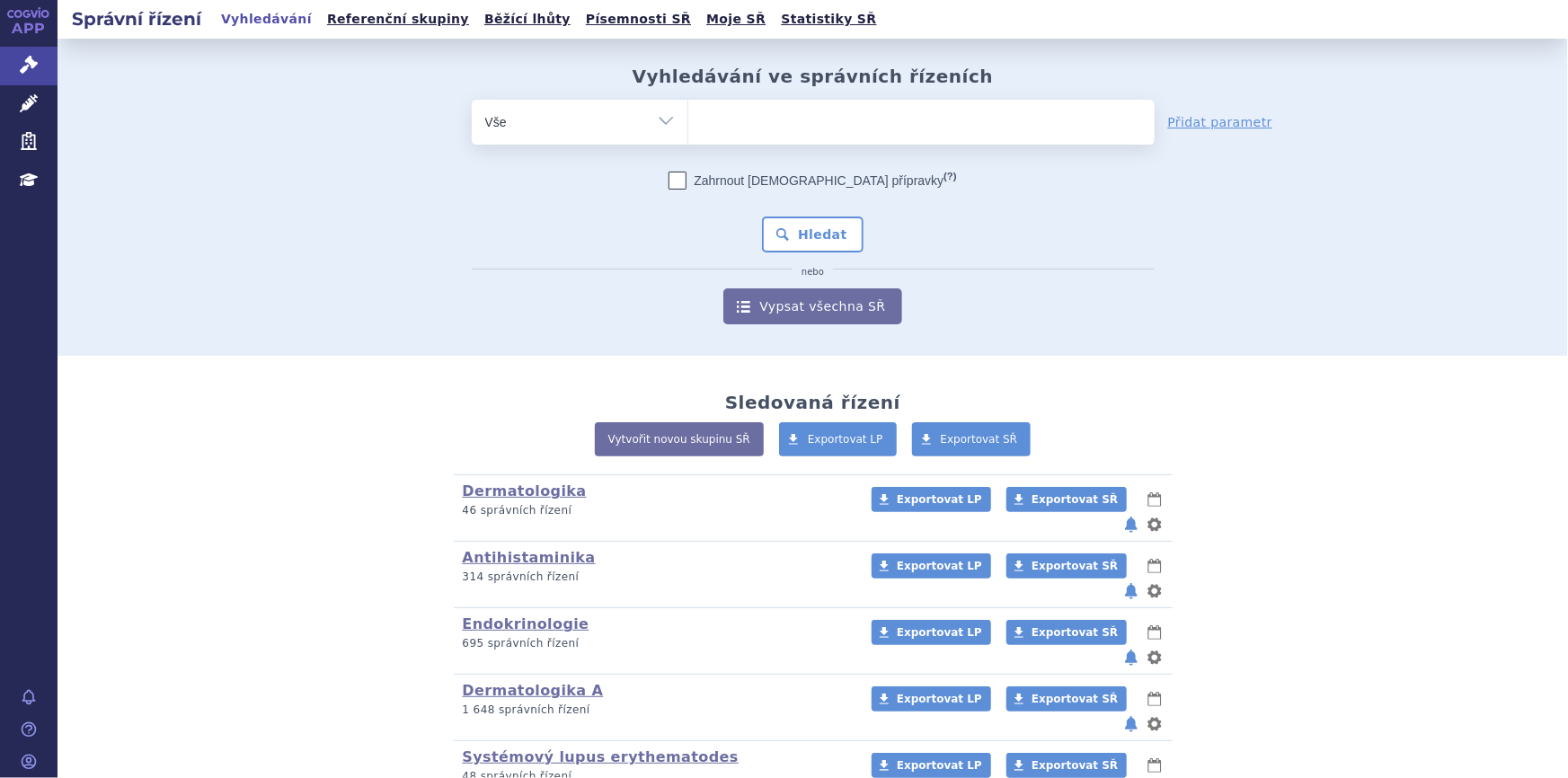
type input "SUKLS160531/2025"
select select "SUKLS160531/2025"
click at [780, 239] on button "Hledat" at bounding box center [812, 234] width 102 height 36
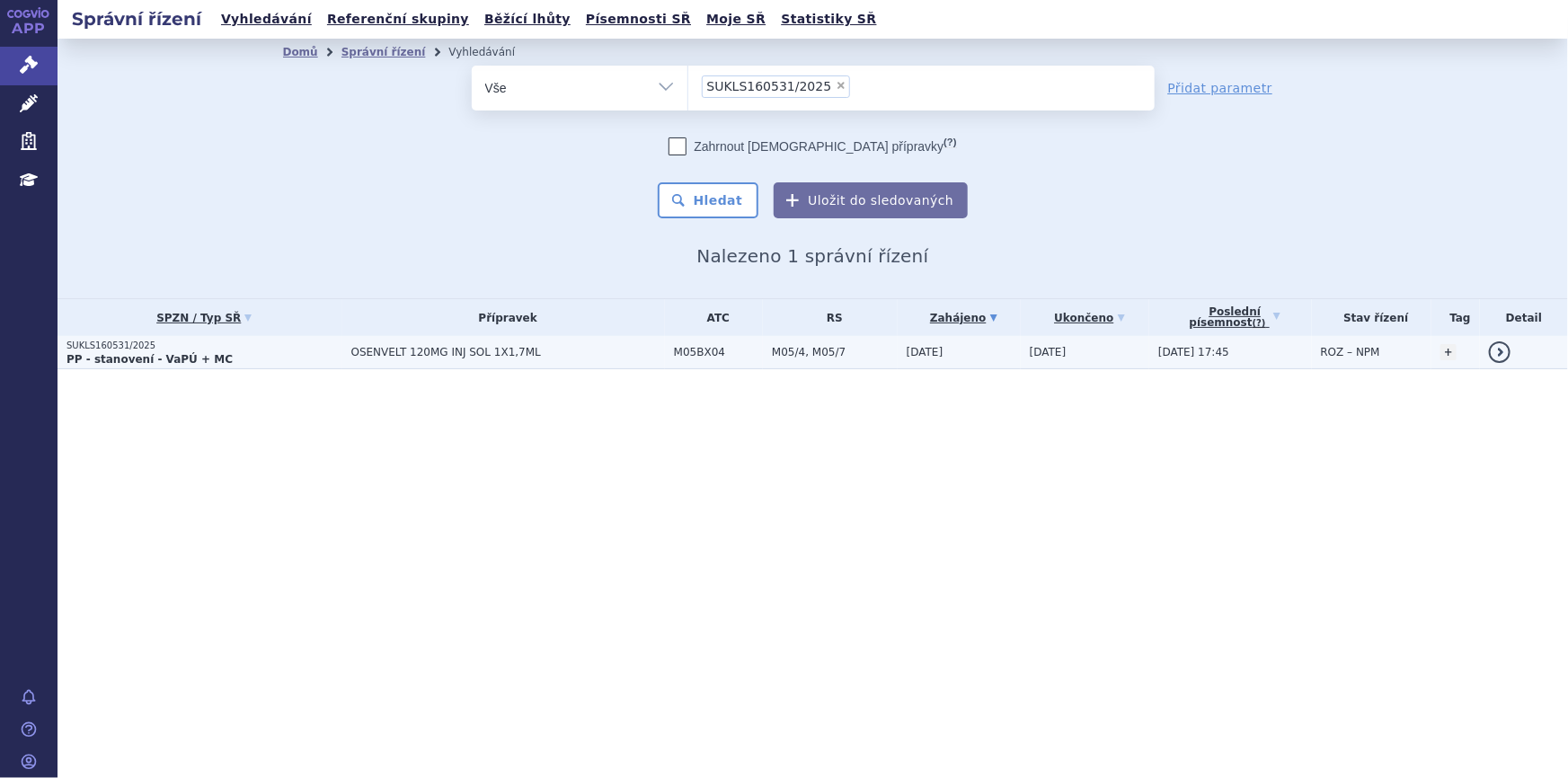
click at [665, 346] on td "M05BX04" at bounding box center [714, 352] width 98 height 33
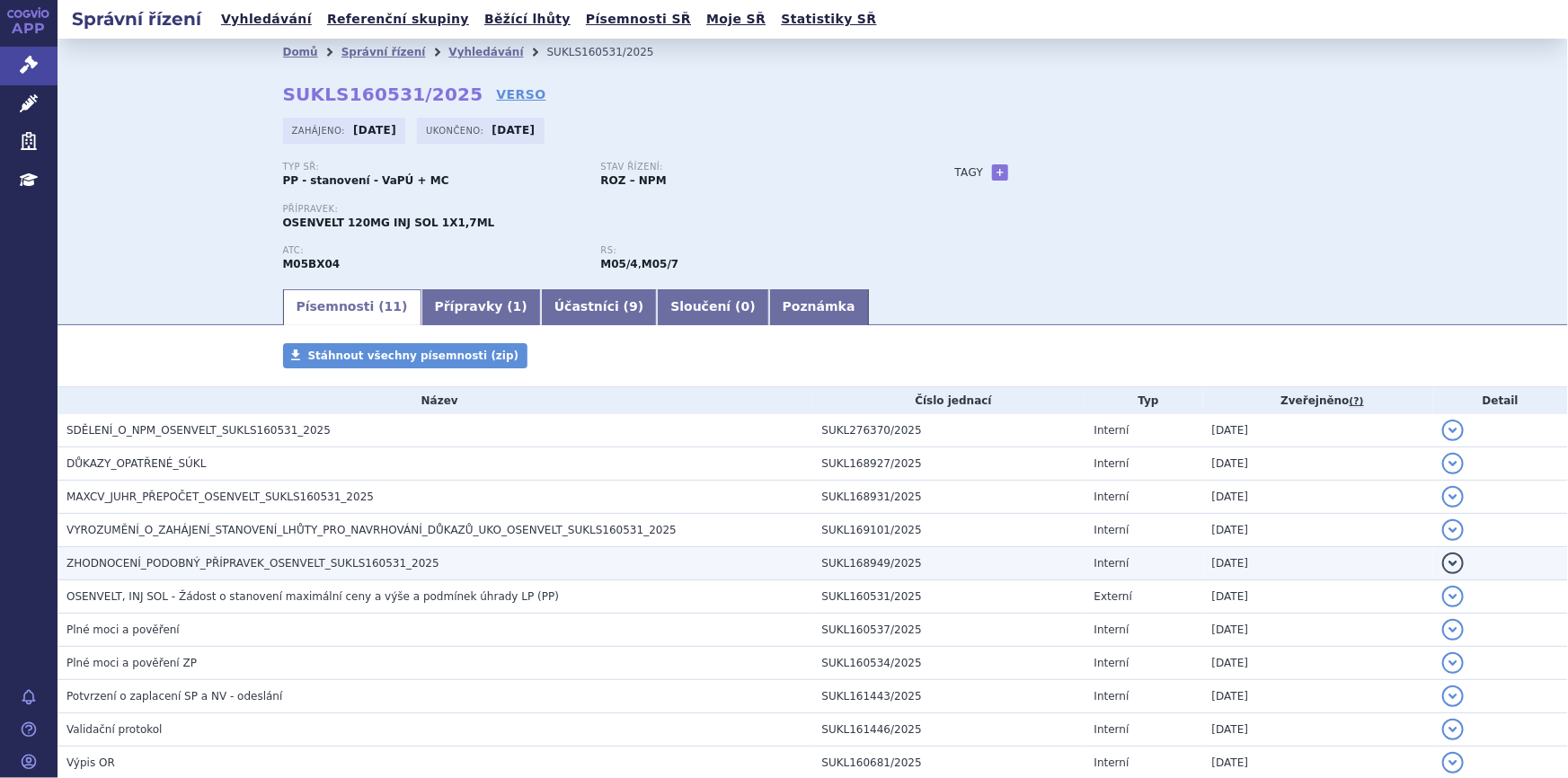
click at [334, 557] on span "ZHODNOCENÍ_PODOBNÝ_PŘÍPRAVEK_OSENVELT_SUKLS160531_2025" at bounding box center [253, 563] width 373 height 13
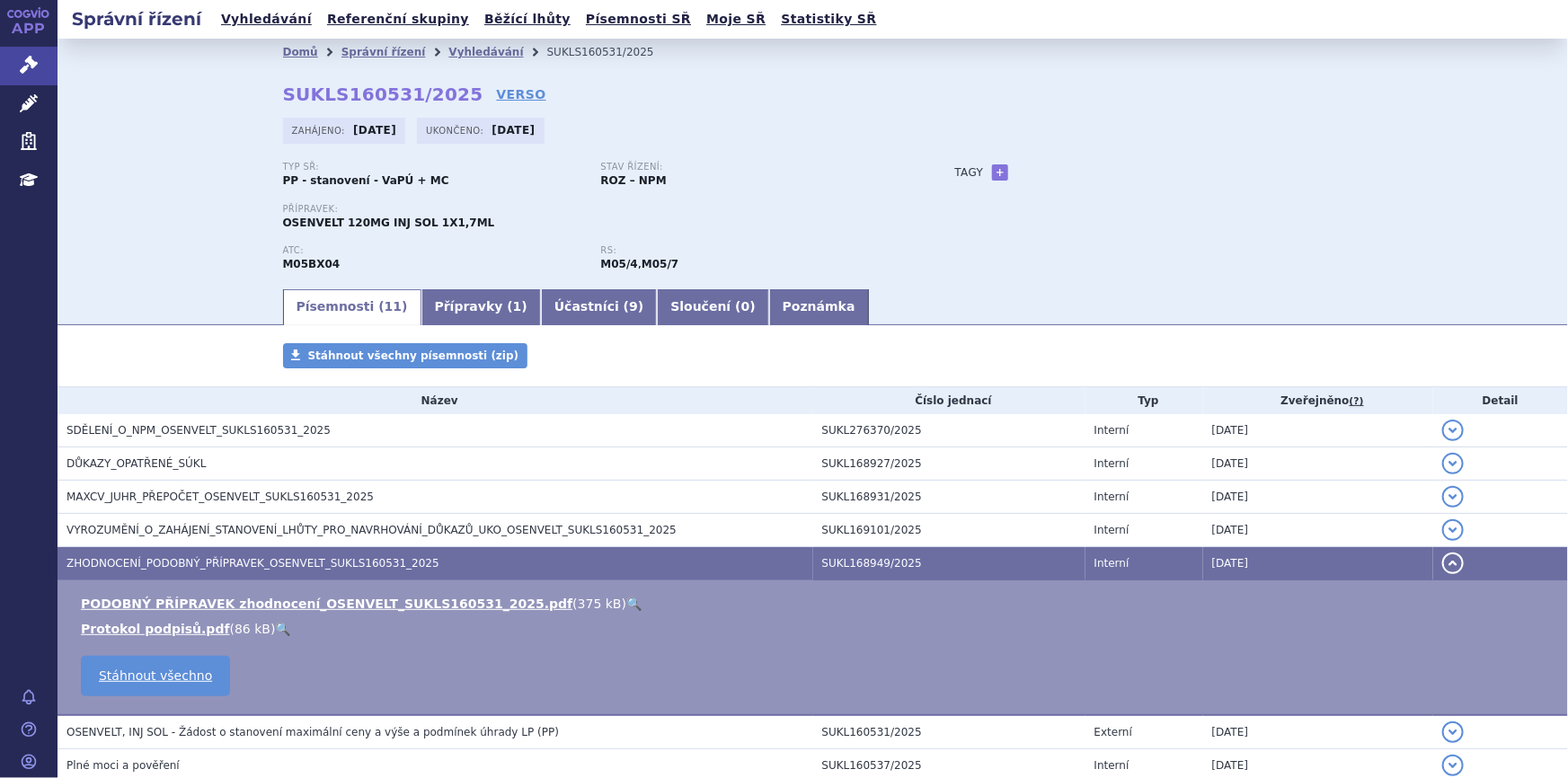
click at [627, 601] on link "🔍" at bounding box center [634, 604] width 15 height 14
click at [448, 54] on link "Vyhledávání" at bounding box center [485, 52] width 75 height 13
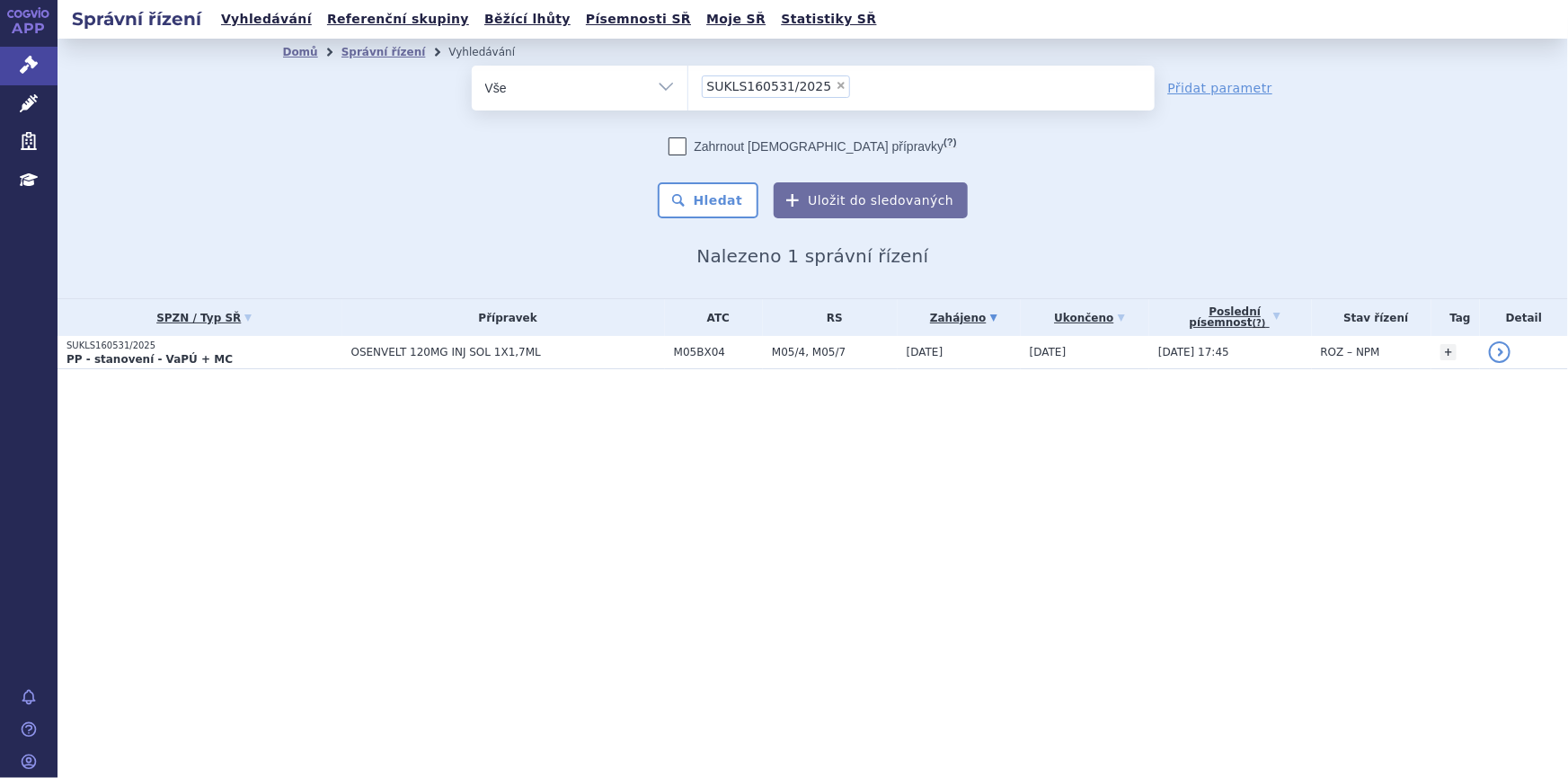
click at [836, 84] on span "×" at bounding box center [841, 86] width 11 height 11
click at [689, 84] on select "SUKLS160531/2025" at bounding box center [688, 87] width 1 height 45
select select
click at [828, 89] on ul at bounding box center [922, 85] width 466 height 38
click at [689, 89] on select "SUKLS160531/2025" at bounding box center [688, 87] width 1 height 45
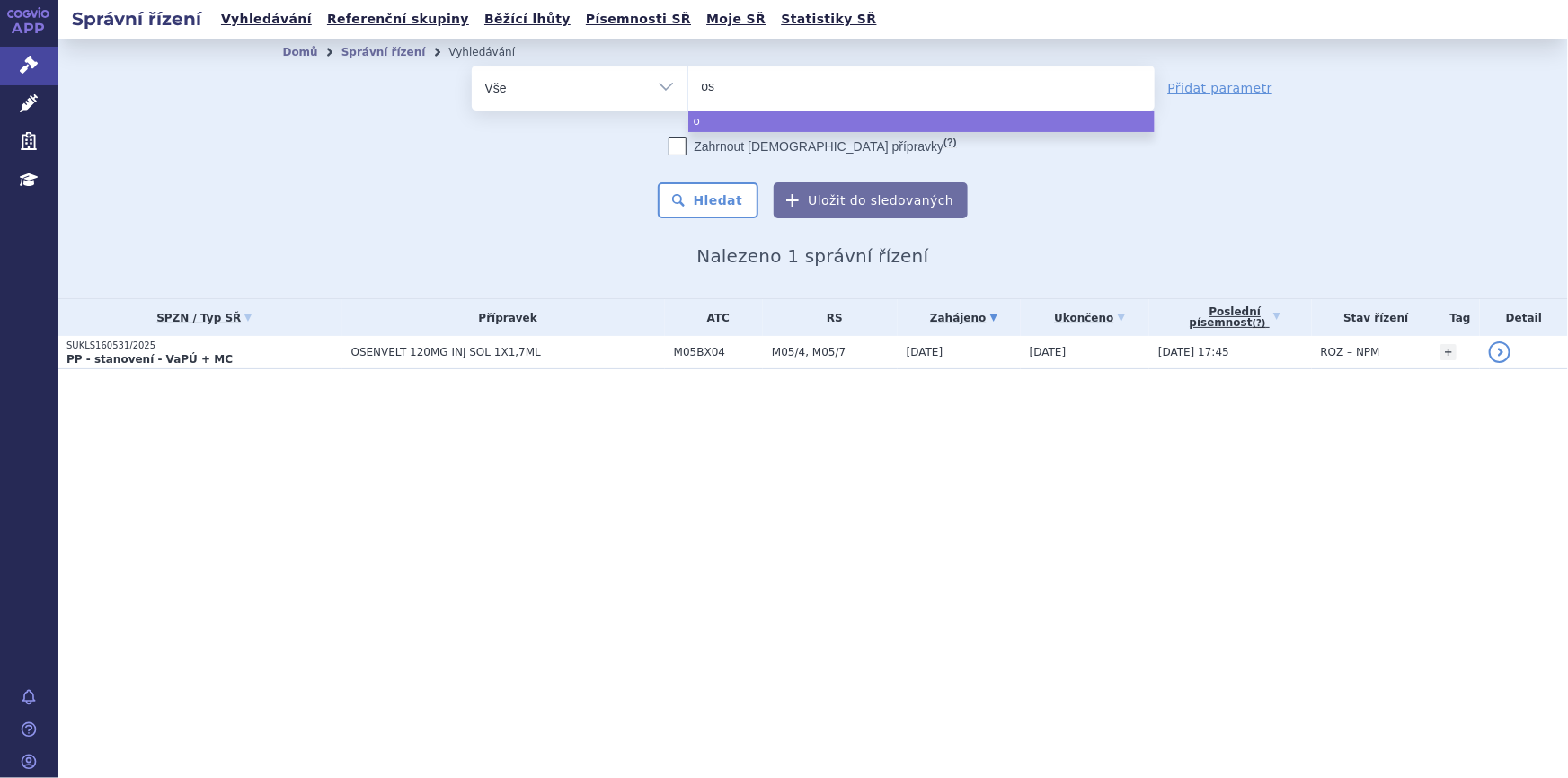
type input "ose"
type input "osen"
type input "osenvel"
type input "osenvelt"
select select "osenvelt"
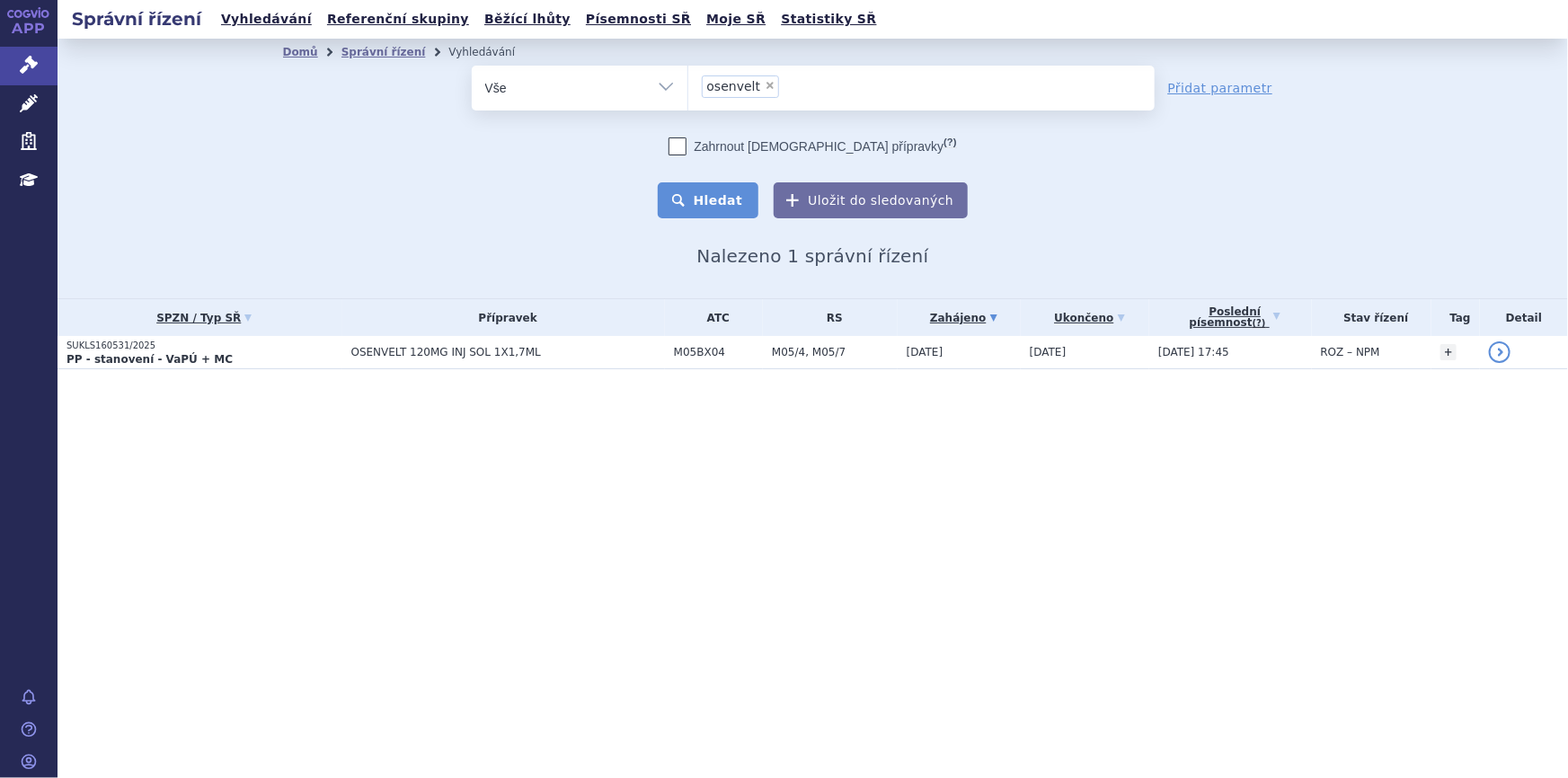
click at [694, 199] on button "Hledat" at bounding box center [709, 200] width 102 height 36
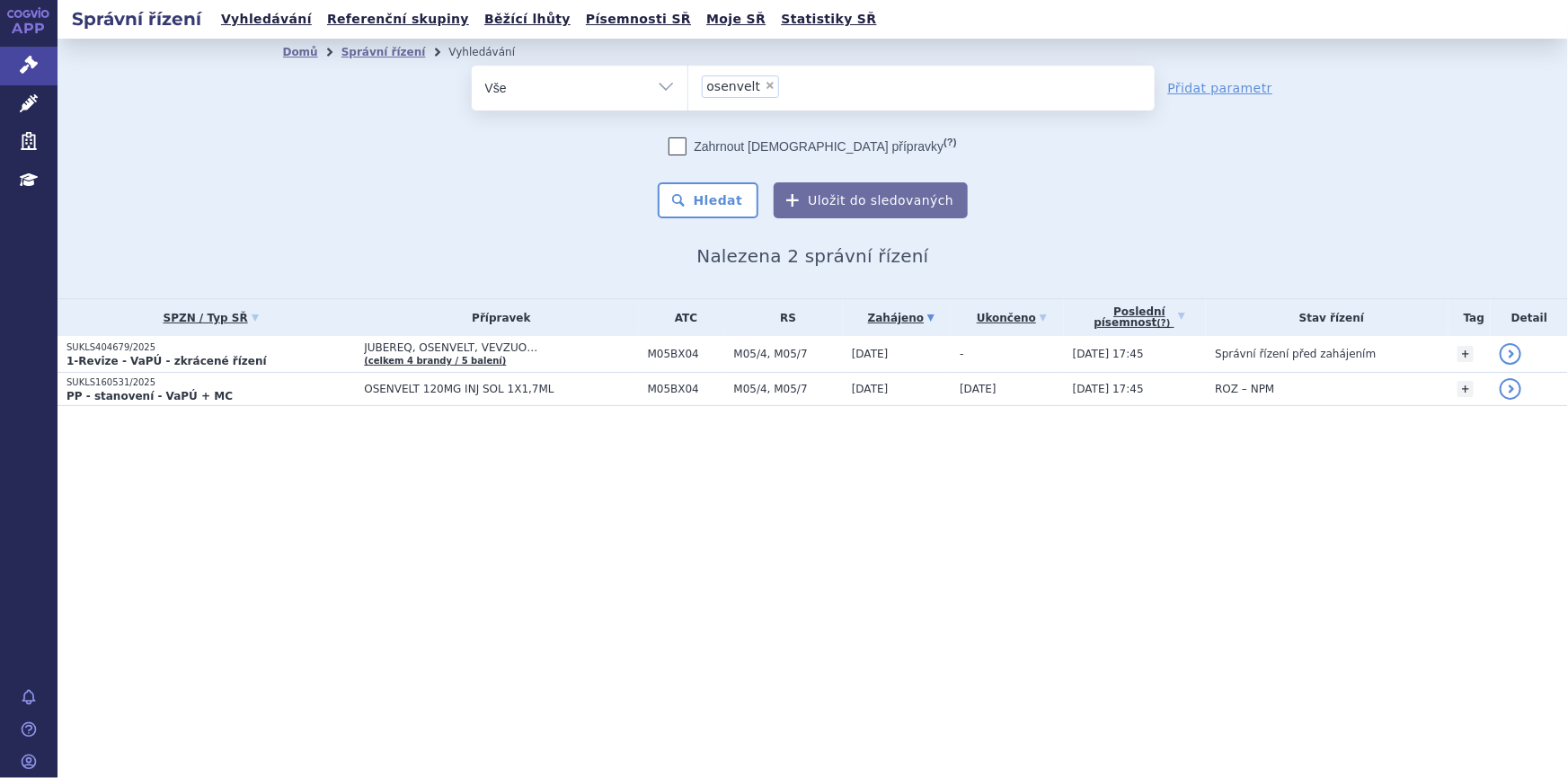
click at [816, 86] on ul "× osenvelt" at bounding box center [922, 86] width 466 height 40
click at [689, 86] on select "osenvelt" at bounding box center [688, 87] width 1 height 45
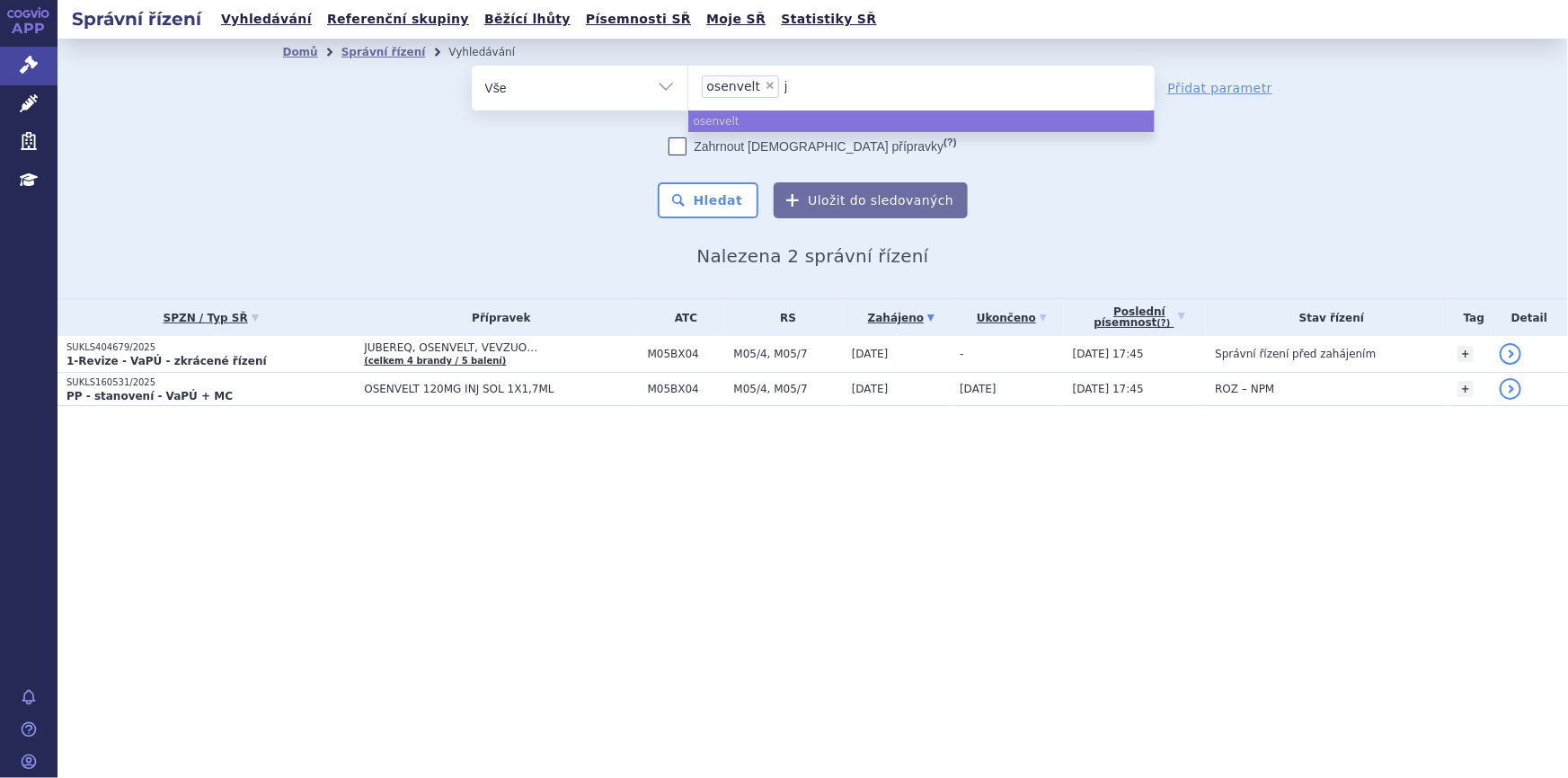
type input "ju"
type input "jube"
type input "juber"
type input "jubere"
type input "jubereq"
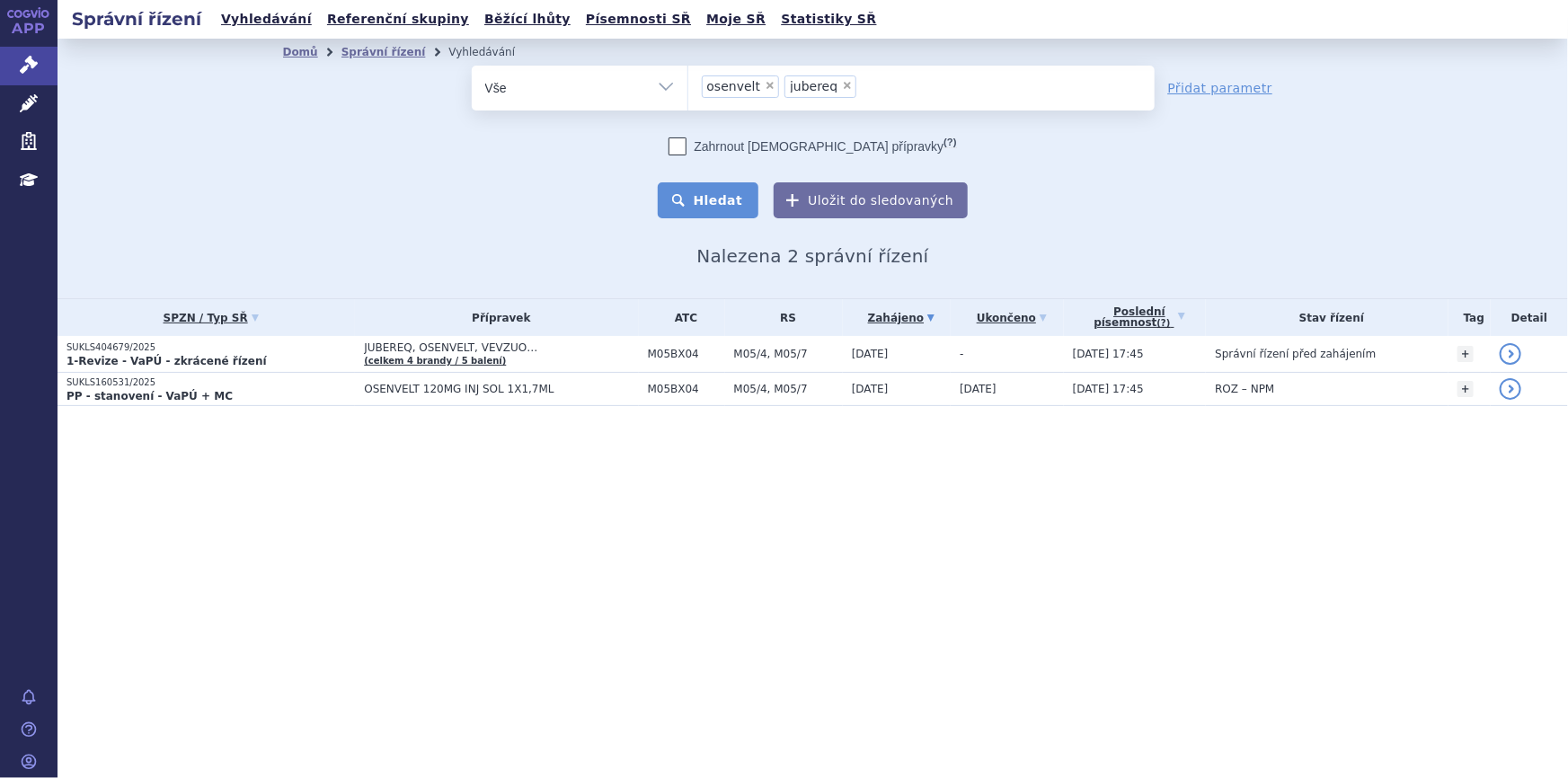
click at [746, 197] on button "Hledat" at bounding box center [709, 200] width 102 height 36
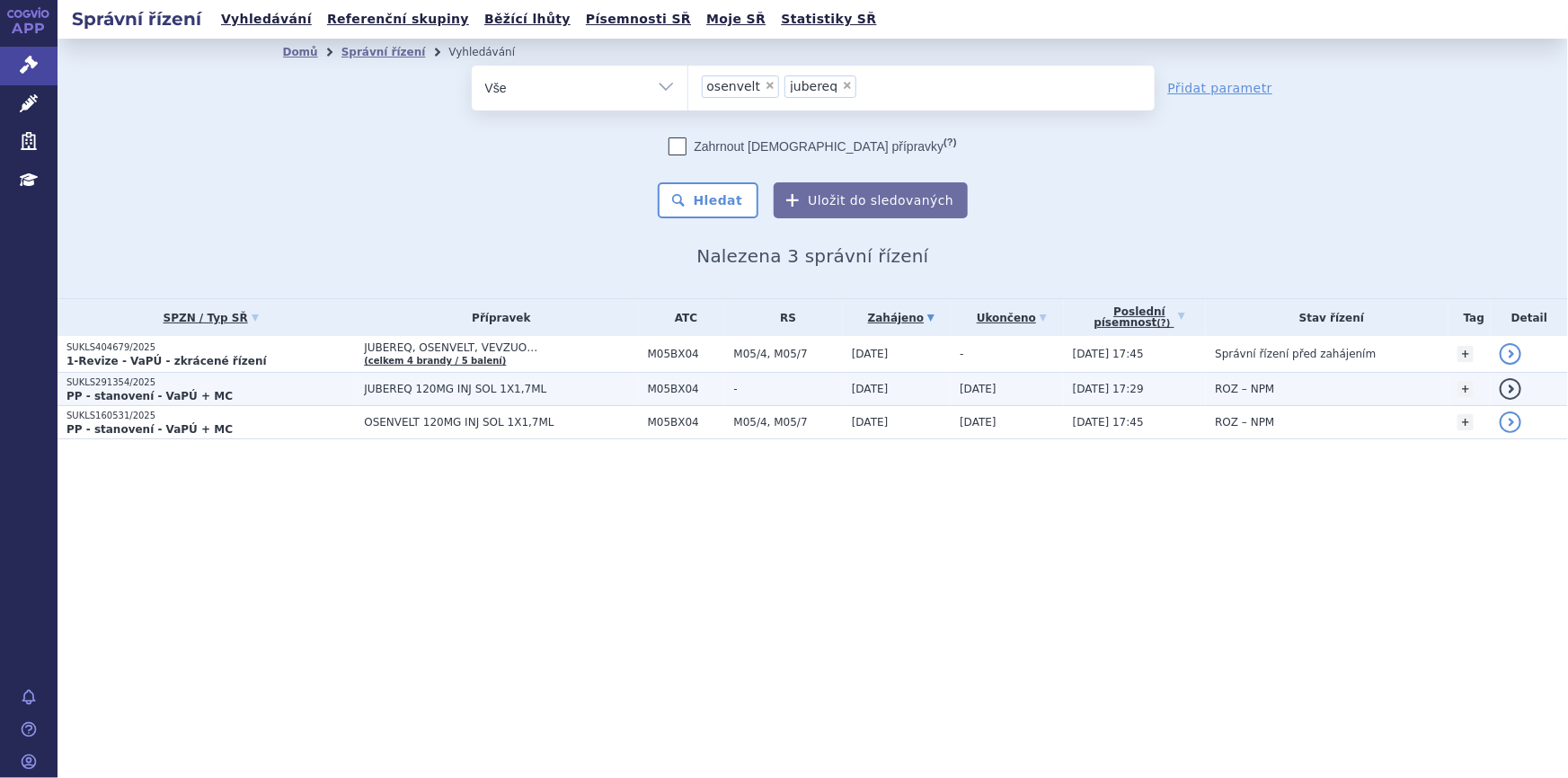
click at [785, 384] on span "-" at bounding box center [788, 389] width 109 height 13
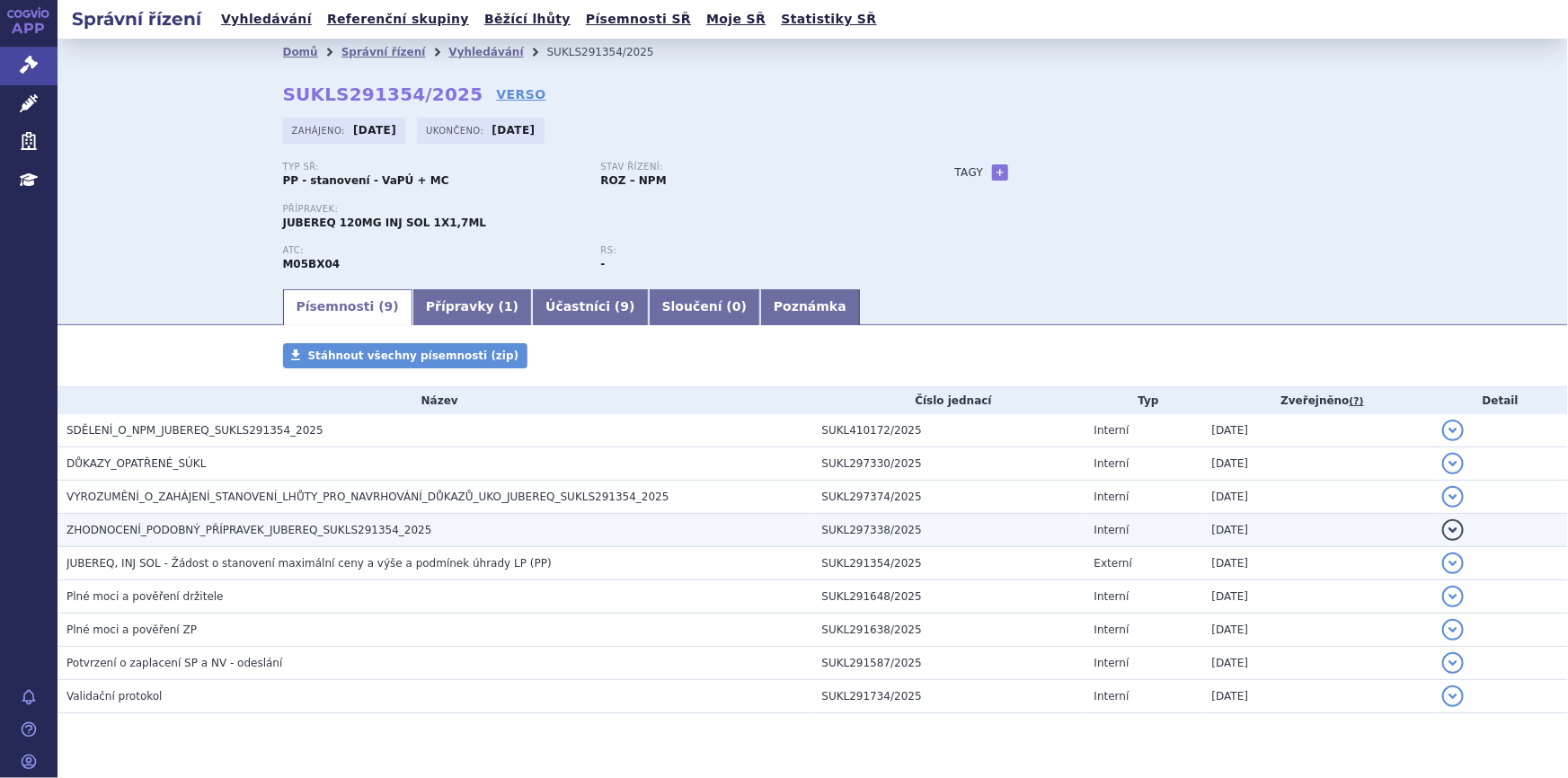
click at [521, 518] on td "ZHODNOCENÍ_PODOBNÝ_PŘÍPRAVEK_JUBEREQ_SUKLS291354_2025" at bounding box center [436, 530] width 756 height 33
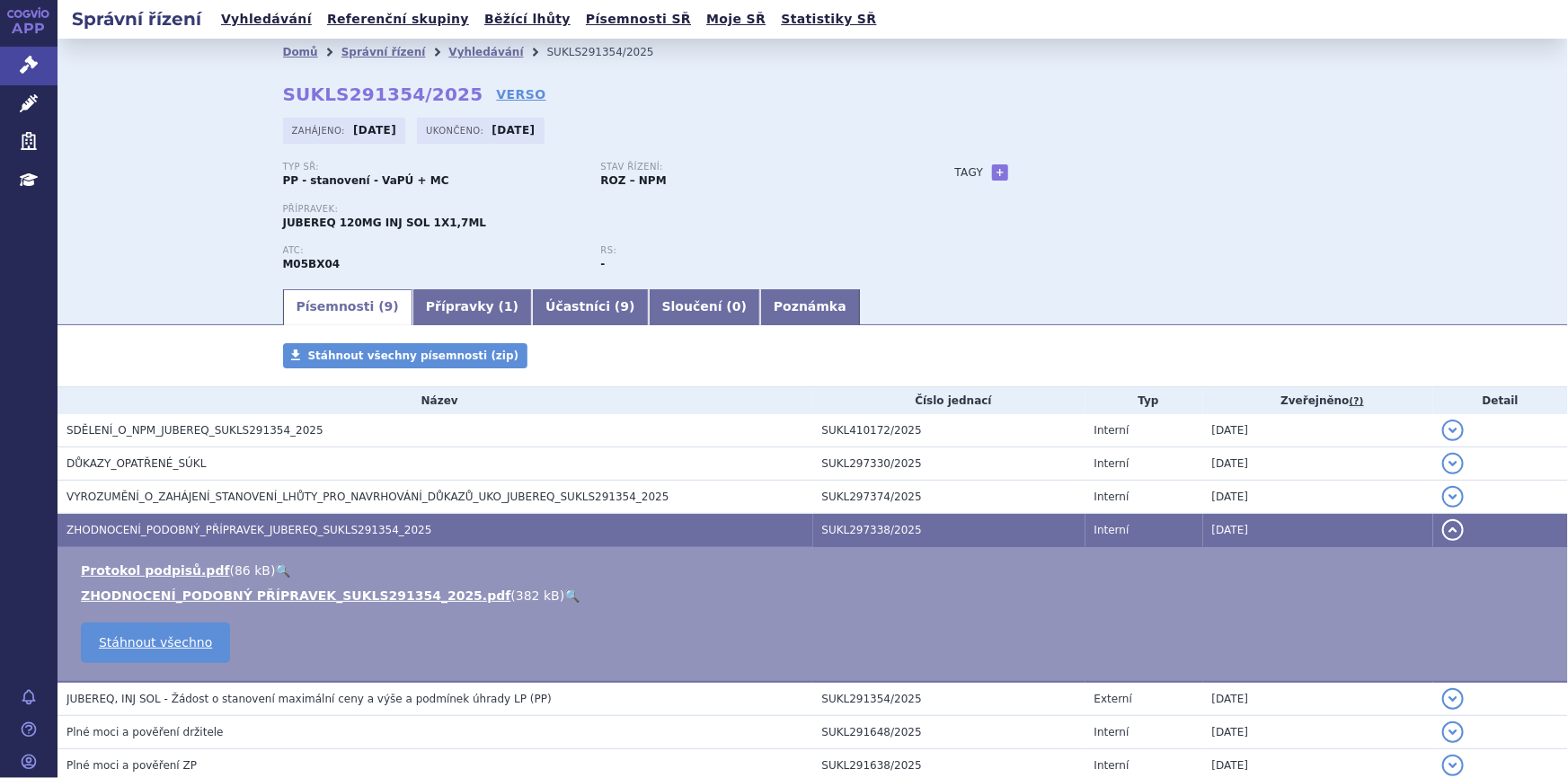
click at [564, 594] on link "🔍" at bounding box center [572, 596] width 15 height 14
